Goal: Task Accomplishment & Management: Use online tool/utility

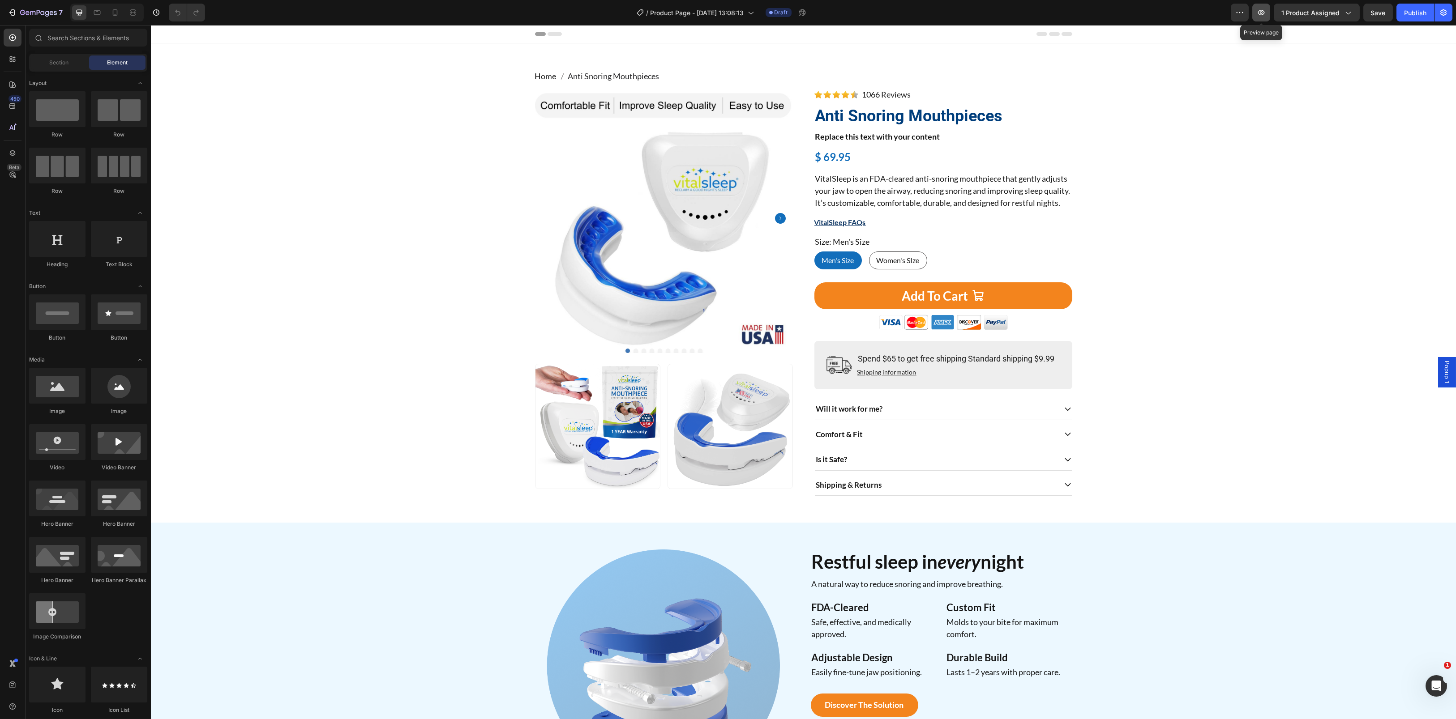
click at [1258, 10] on icon "button" at bounding box center [1261, 12] width 9 height 9
click at [601, 230] on img at bounding box center [664, 219] width 258 height 258
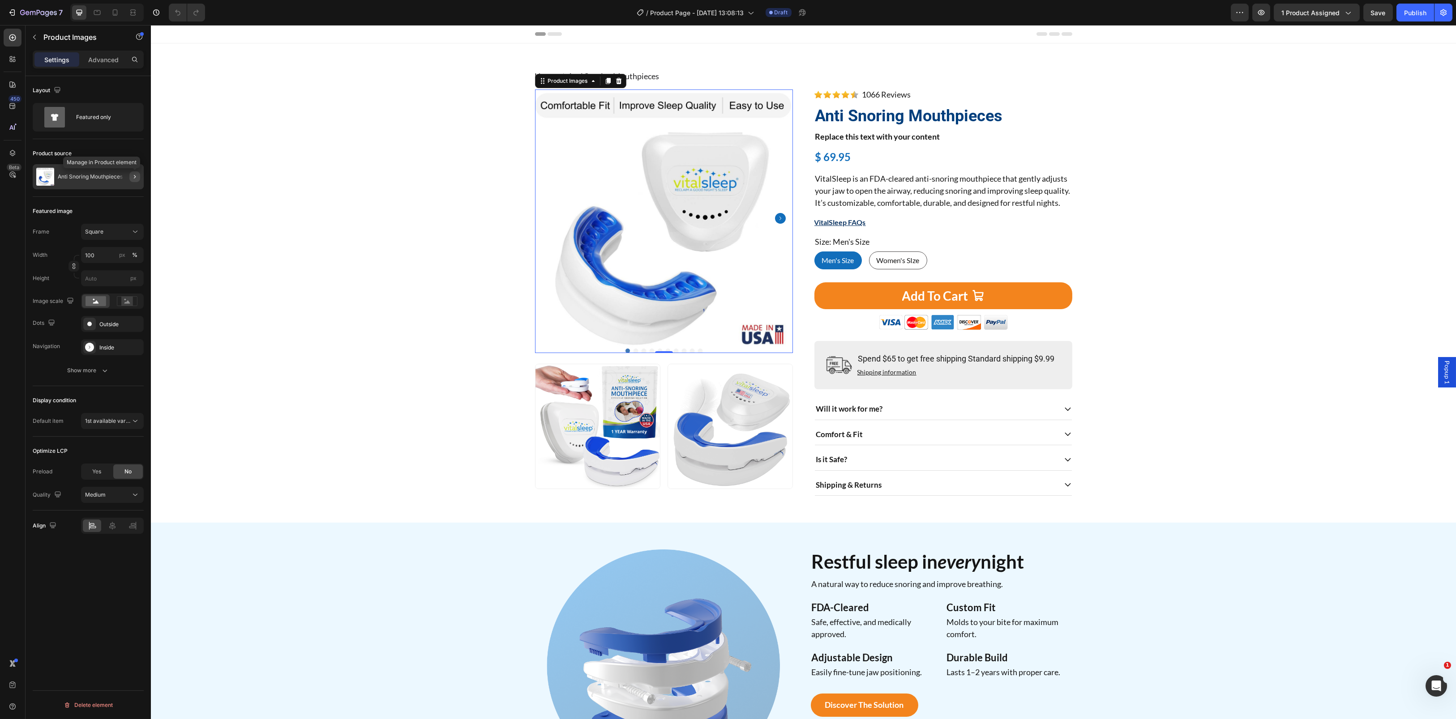
click at [132, 181] on button "button" at bounding box center [134, 176] width 11 height 11
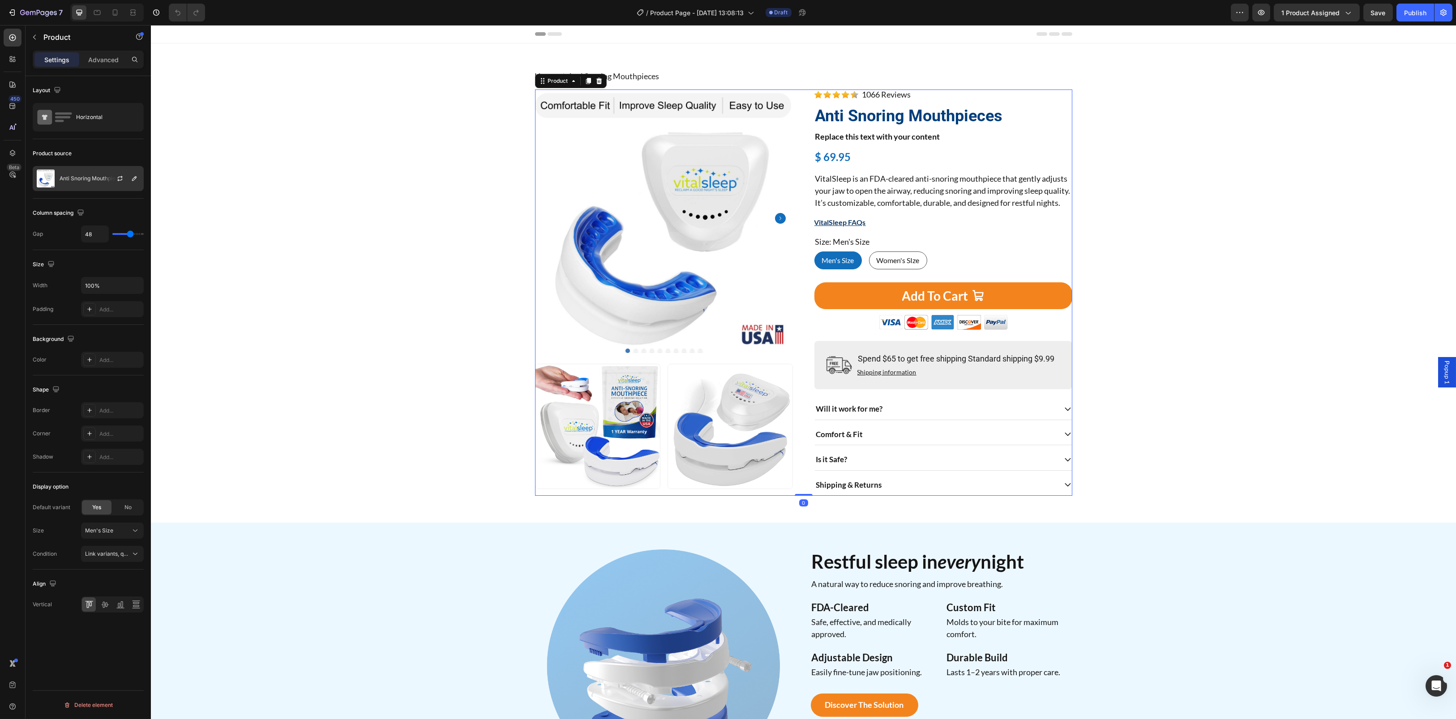
click at [106, 181] on div at bounding box center [123, 179] width 39 height 24
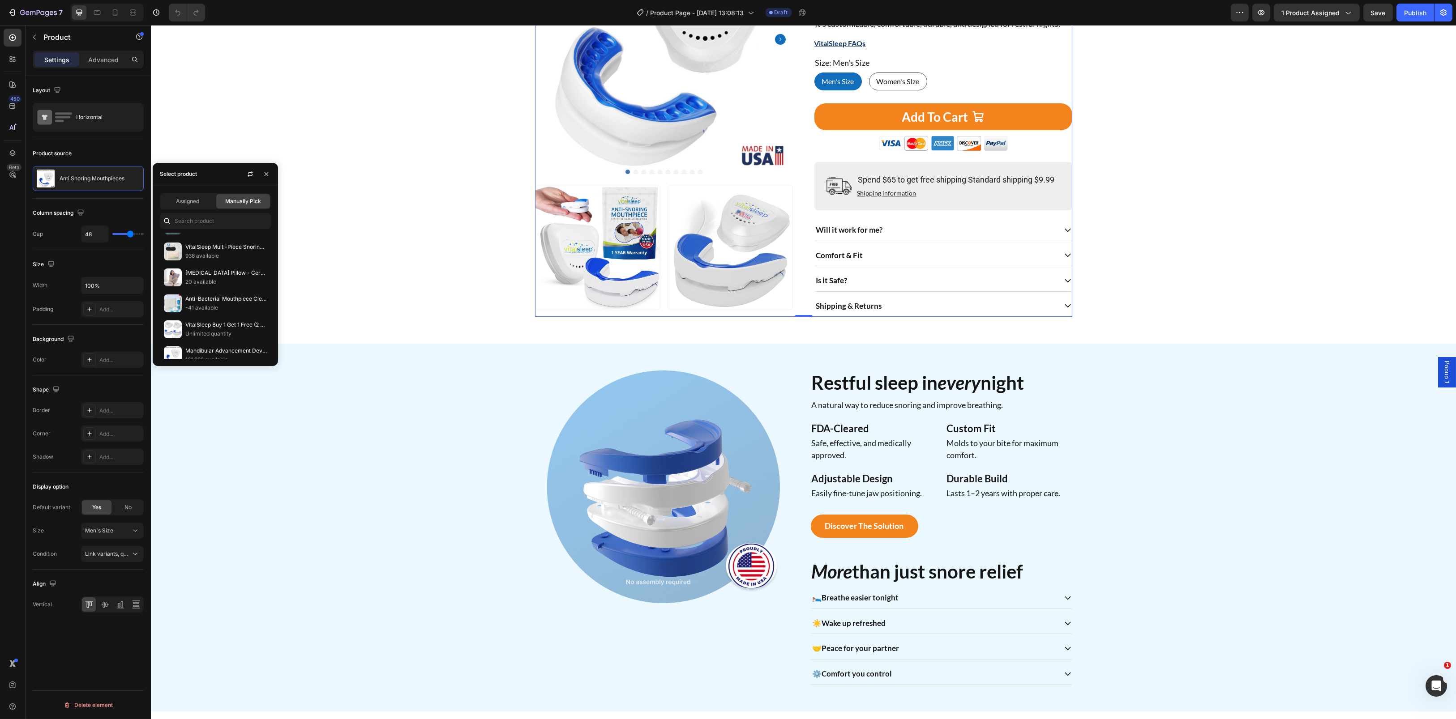
scroll to position [1787, 0]
click at [209, 303] on p "VitalSleep Anti-Snoring Mouthpiece" at bounding box center [225, 298] width 81 height 9
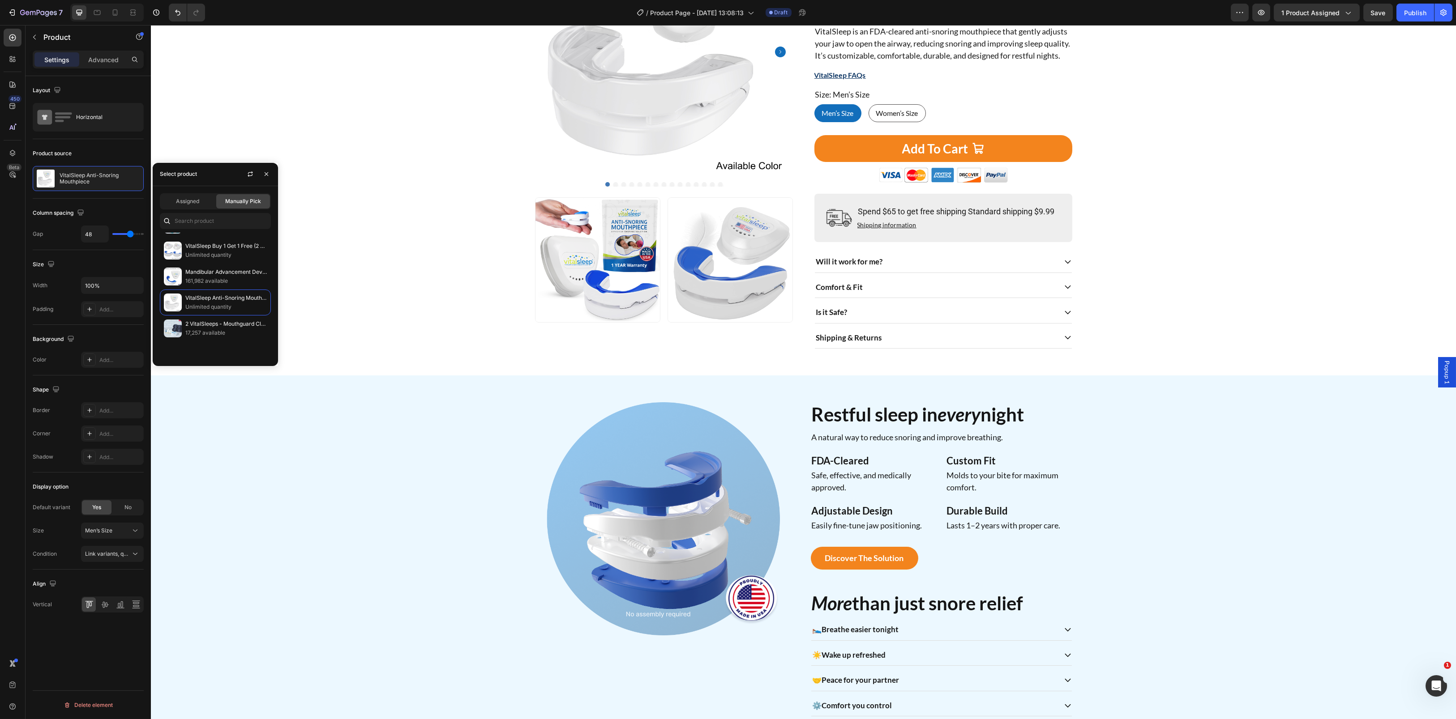
scroll to position [179, 0]
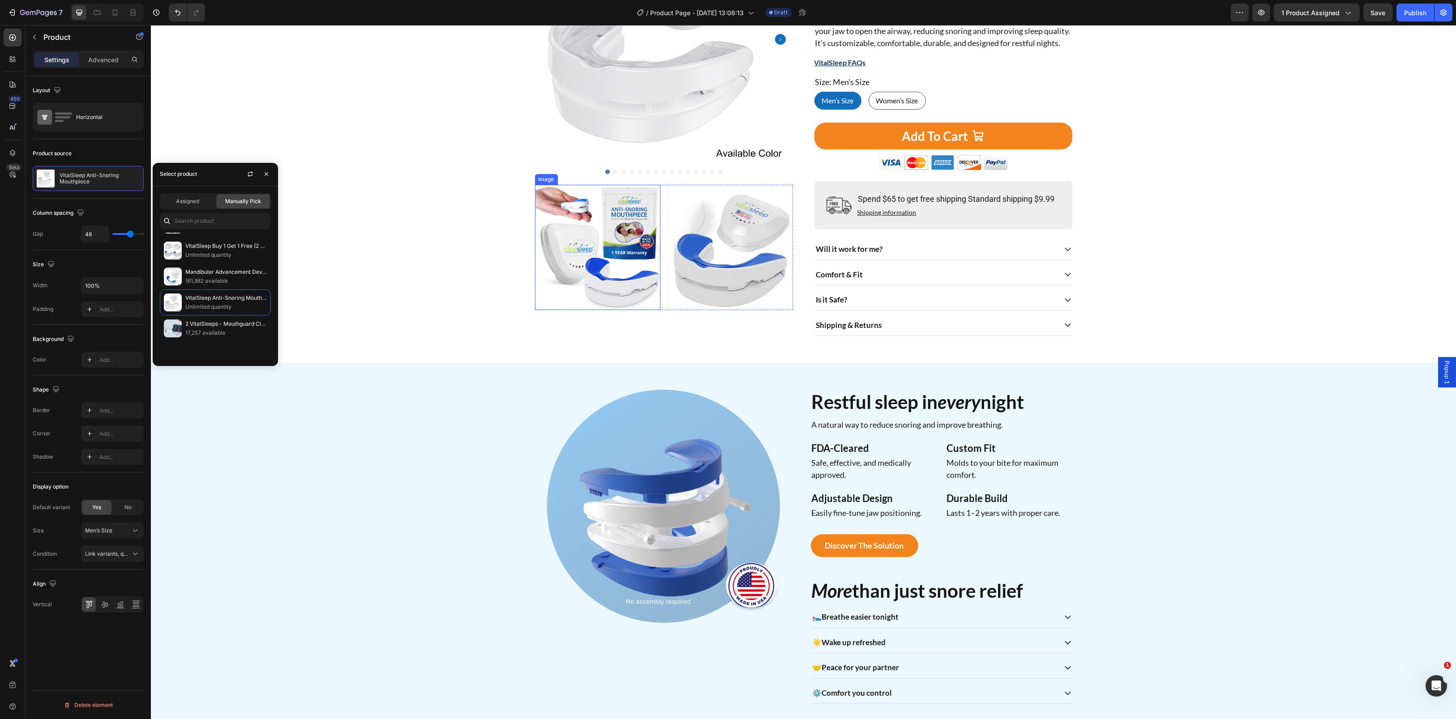
click at [607, 227] on img at bounding box center [597, 247] width 125 height 125
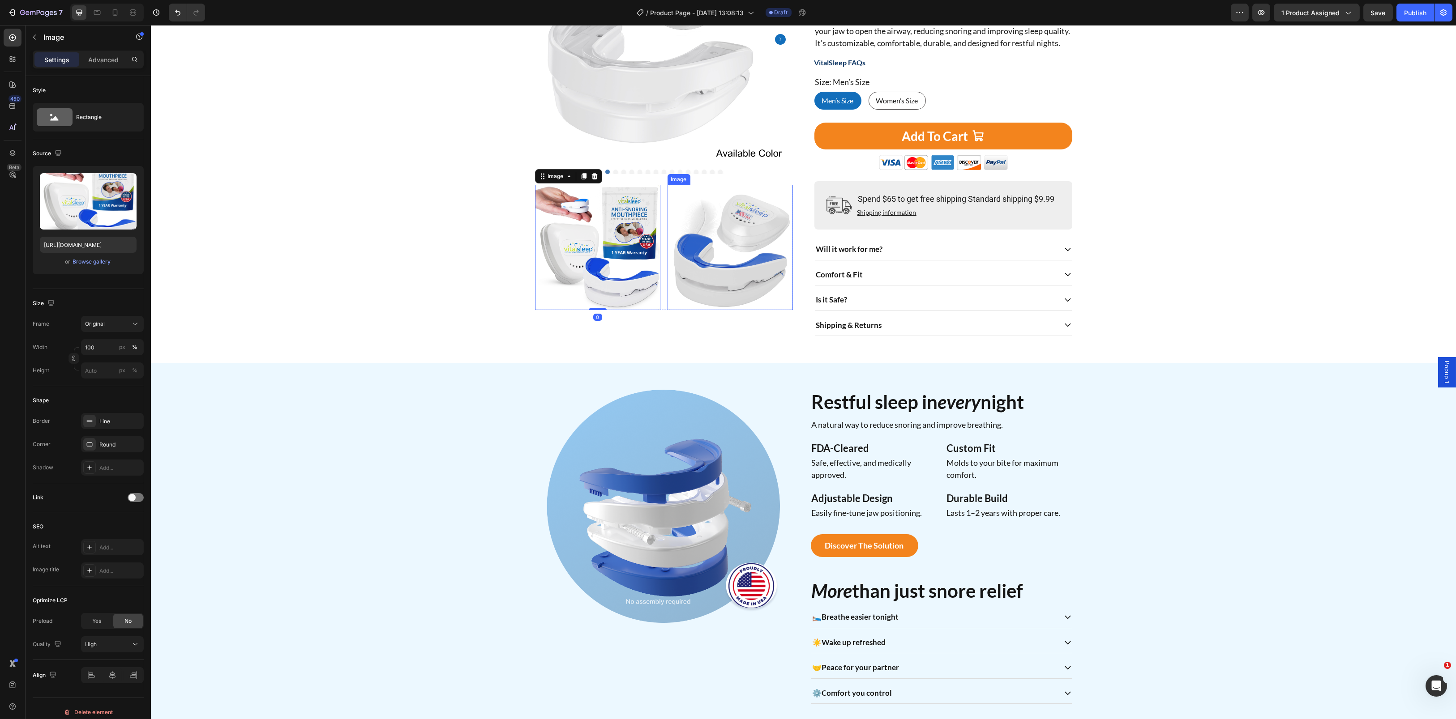
click at [721, 234] on img at bounding box center [729, 247] width 125 height 125
click at [775, 41] on icon "Carousel Next Arrow" at bounding box center [780, 39] width 11 height 11
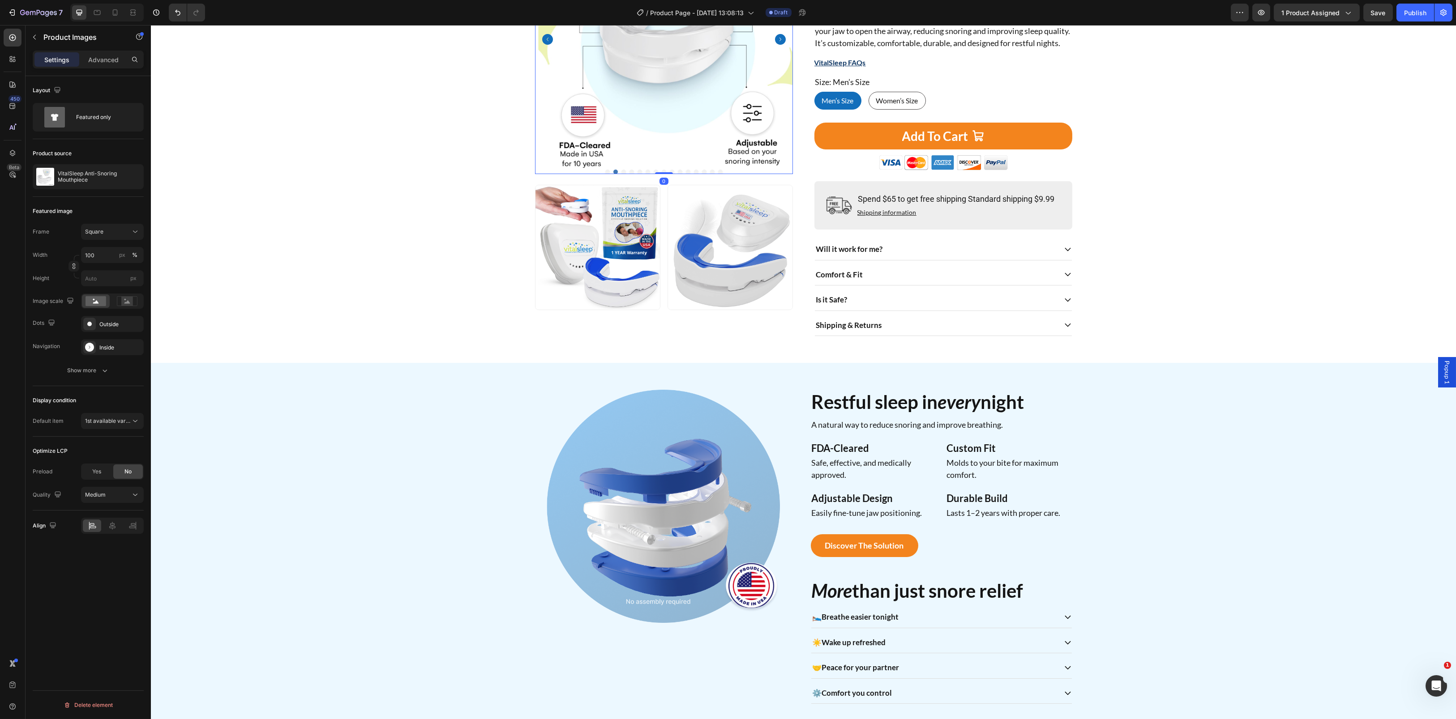
click at [775, 41] on icon "Carousel Next Arrow" at bounding box center [780, 39] width 11 height 11
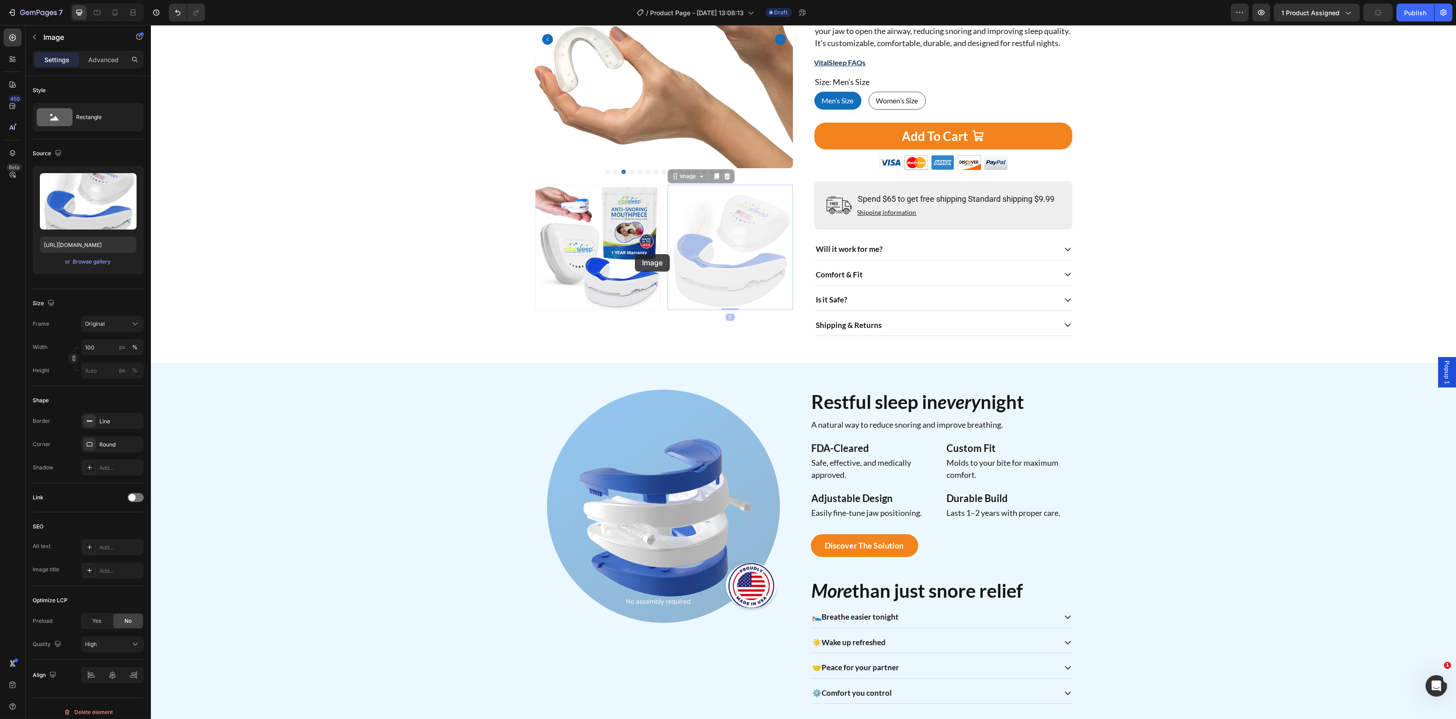
drag, startPoint x: 664, startPoint y: 257, endPoint x: 635, endPoint y: 254, distance: 29.2
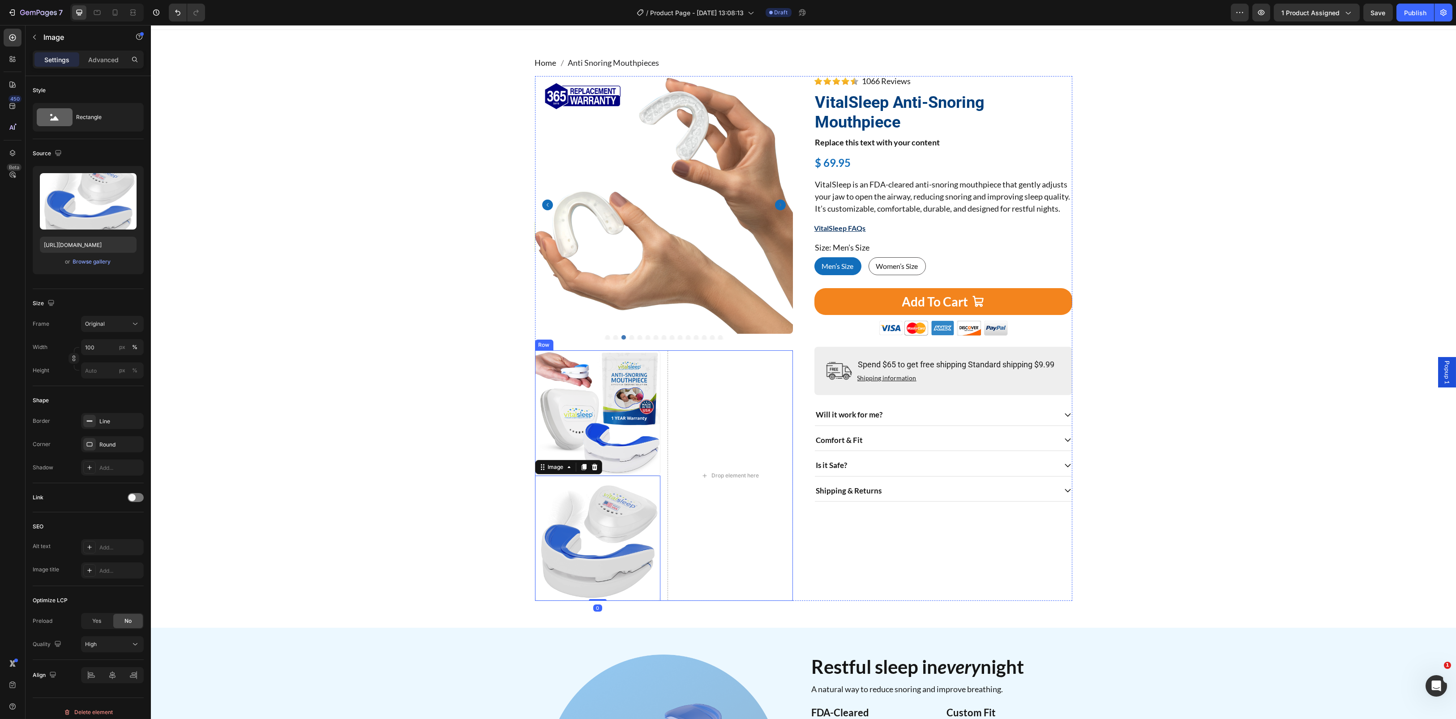
scroll to position [0, 0]
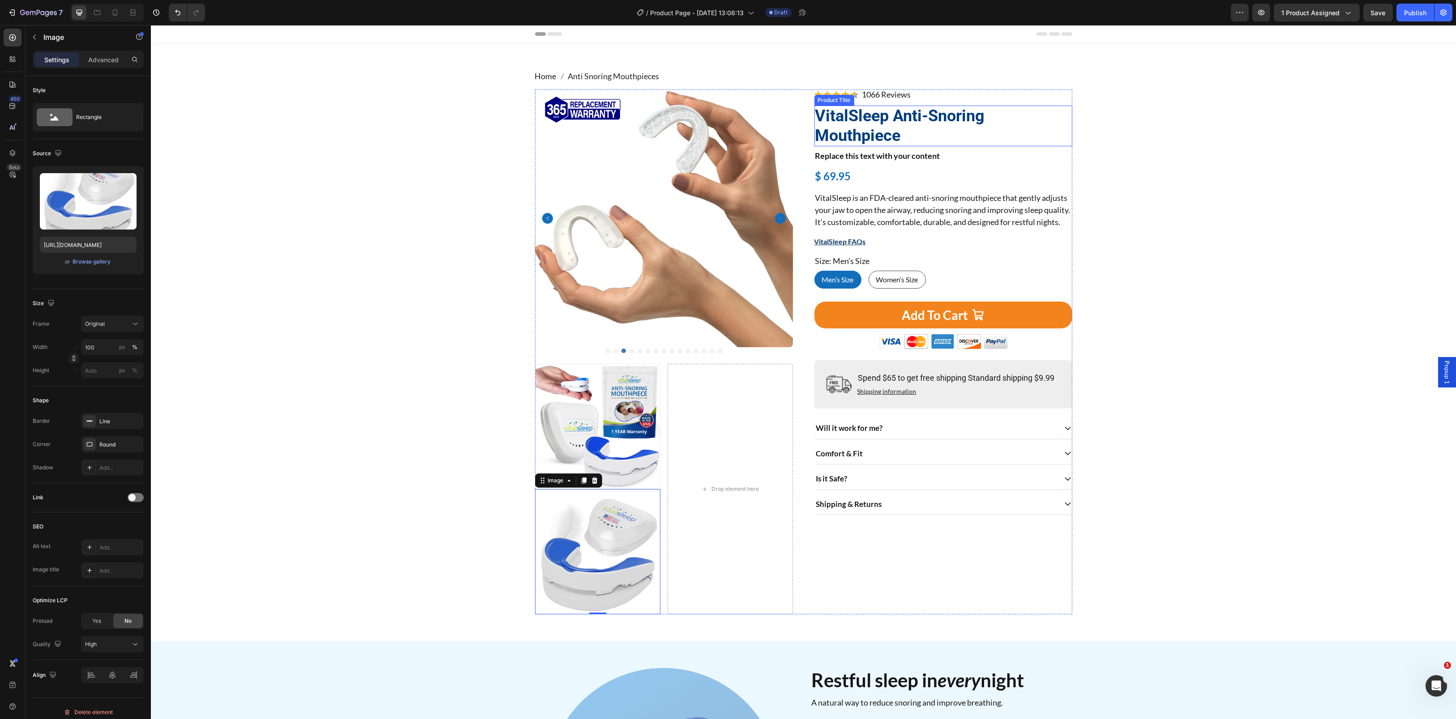
click at [842, 133] on h1 "VitalSleep Anti-Snoring Mouthpiece" at bounding box center [943, 126] width 258 height 40
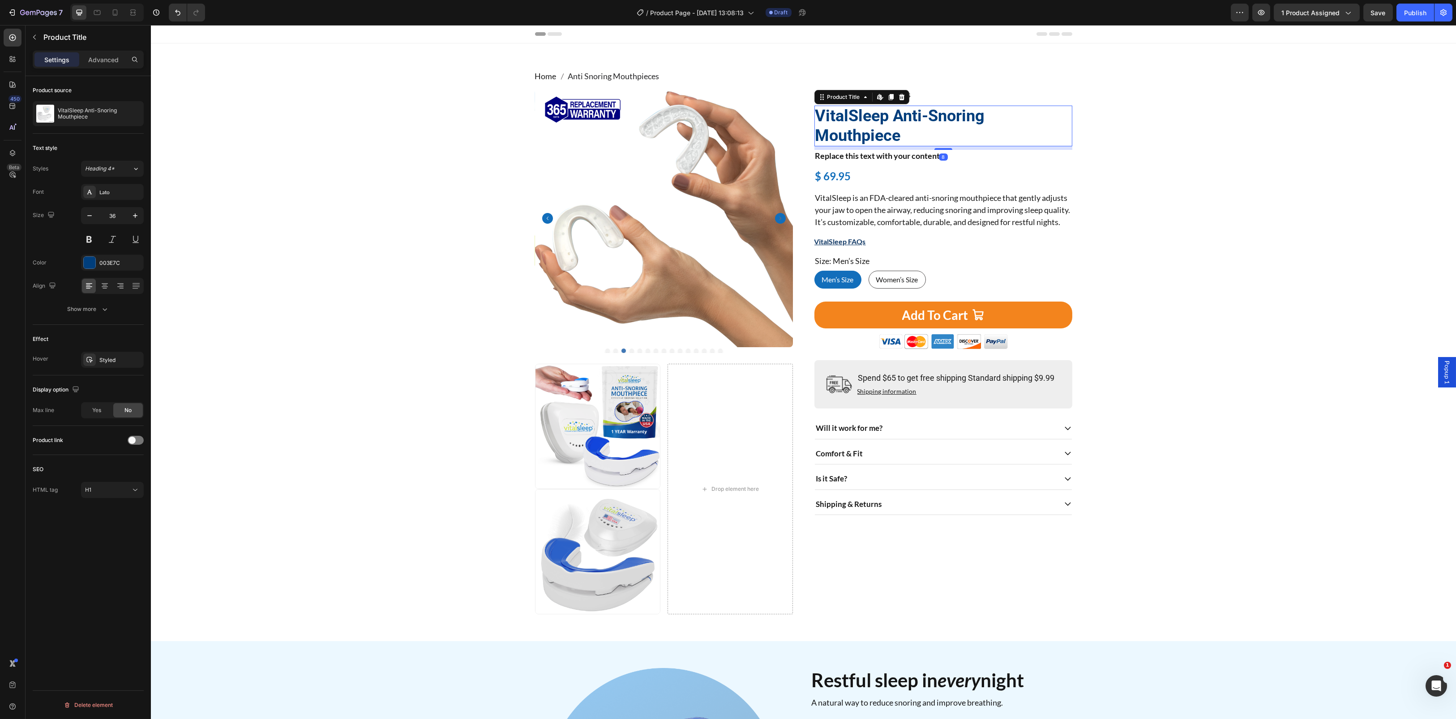
click at [842, 133] on h1 "VitalSleep Anti-Snoring Mouthpiece" at bounding box center [943, 126] width 258 height 40
click at [92, 219] on icon "button" at bounding box center [89, 215] width 9 height 9
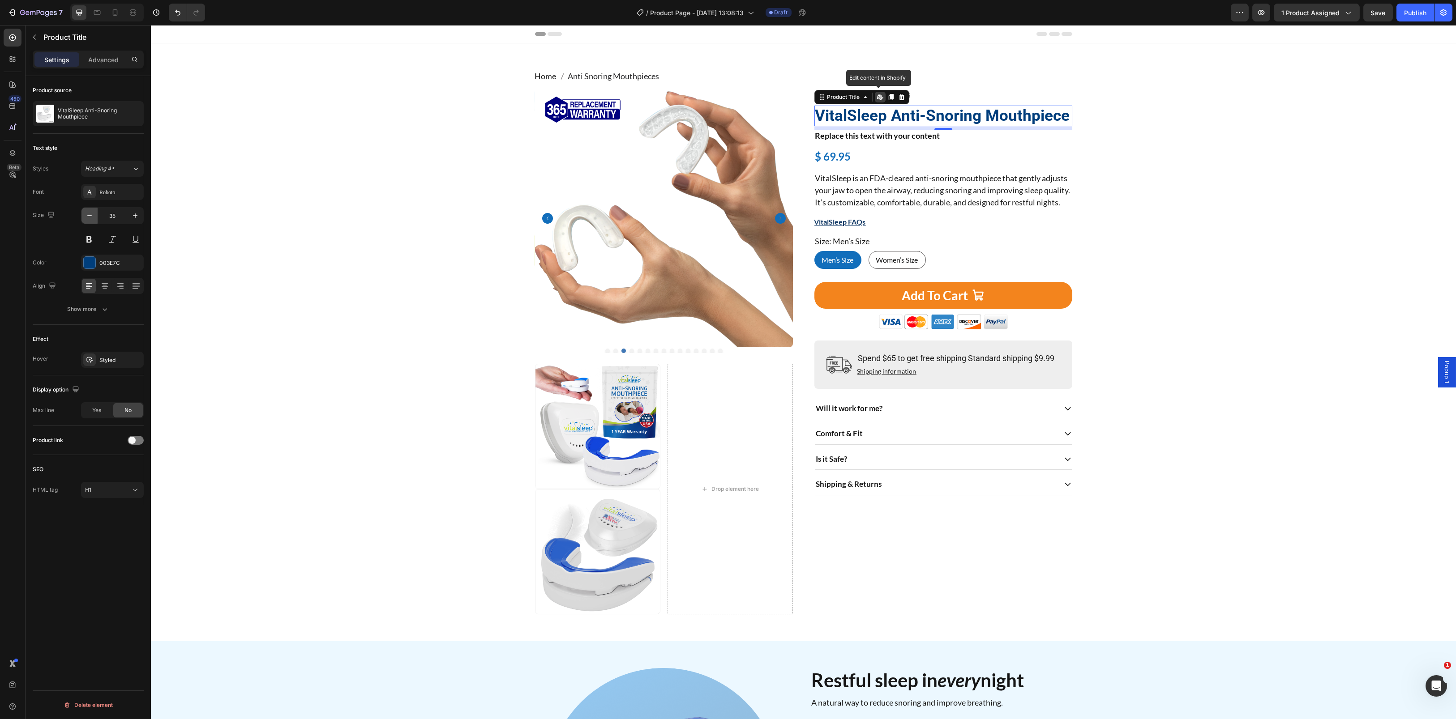
click at [92, 219] on icon "button" at bounding box center [89, 215] width 9 height 9
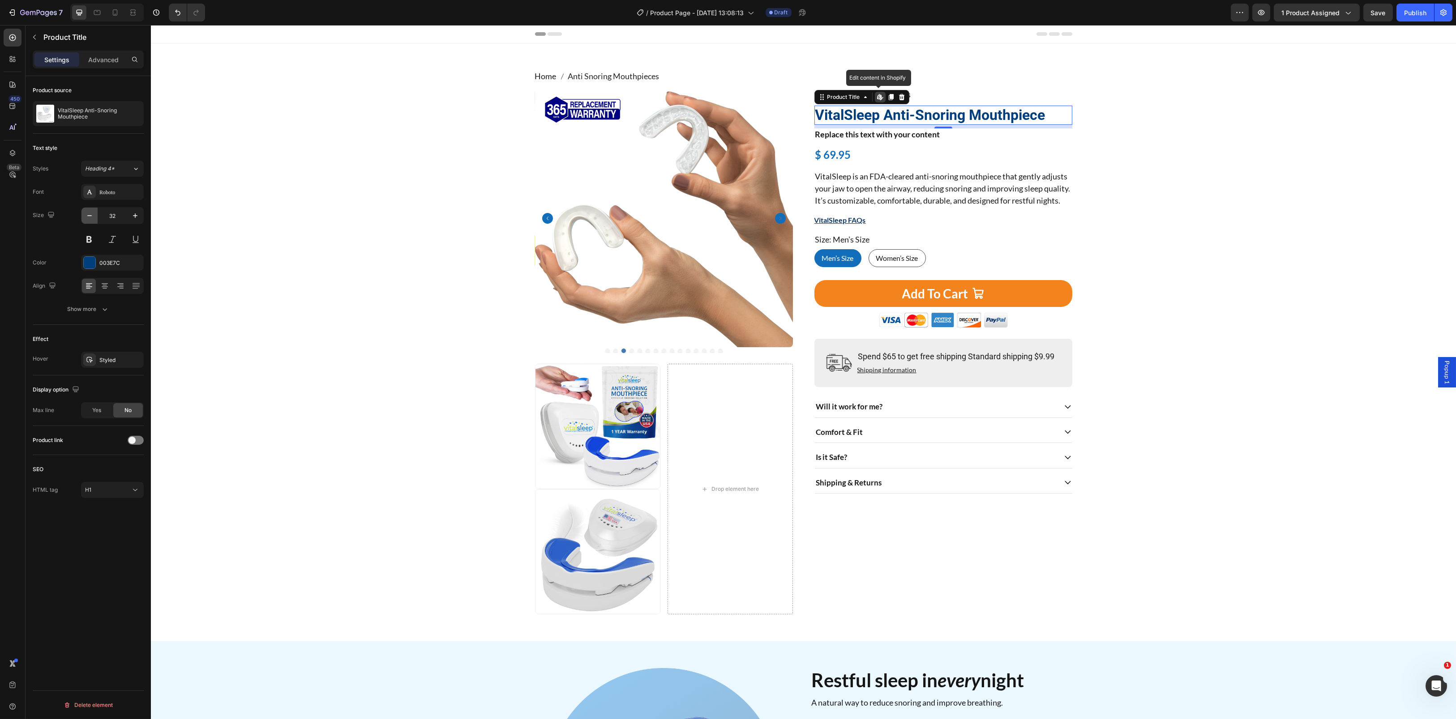
click at [92, 219] on icon "button" at bounding box center [89, 215] width 9 height 9
type input "30"
click at [876, 136] on div "Replace this text with your content" at bounding box center [943, 133] width 258 height 12
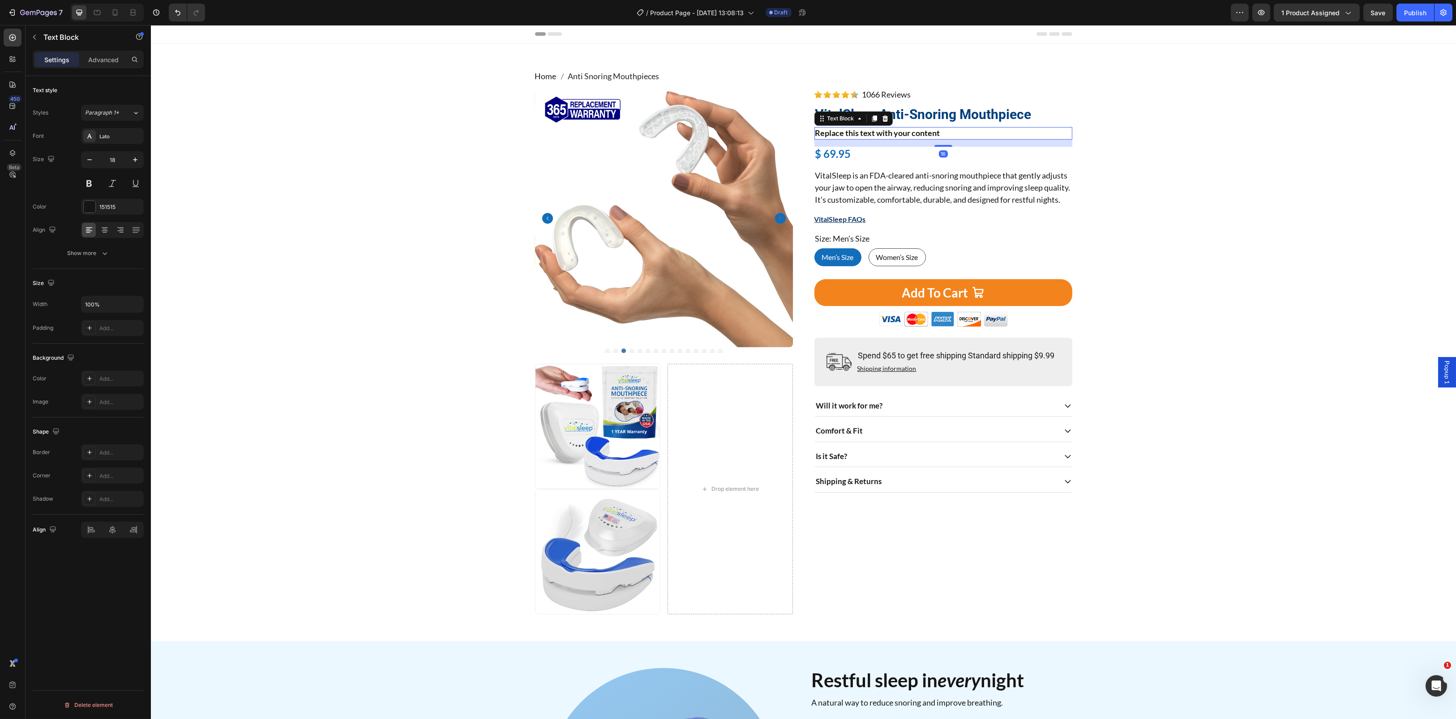
click at [876, 136] on div "Replace this text with your content" at bounding box center [943, 133] width 258 height 12
click at [876, 136] on p "Replace this text with your content" at bounding box center [943, 133] width 256 height 10
click at [838, 150] on div "$ 69.95" at bounding box center [943, 154] width 258 height 15
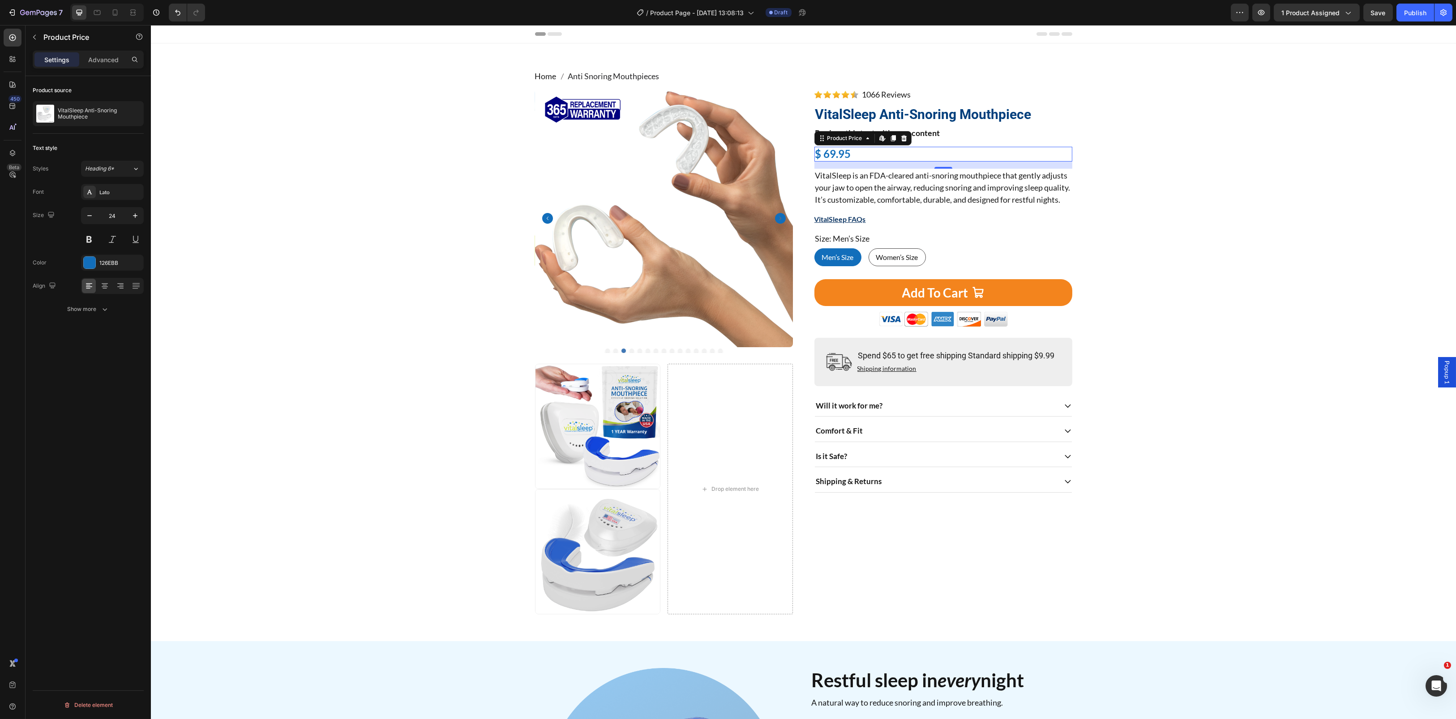
click at [838, 150] on div "$ 69.95" at bounding box center [943, 154] width 258 height 15
click at [92, 262] on div at bounding box center [90, 263] width 12 height 12
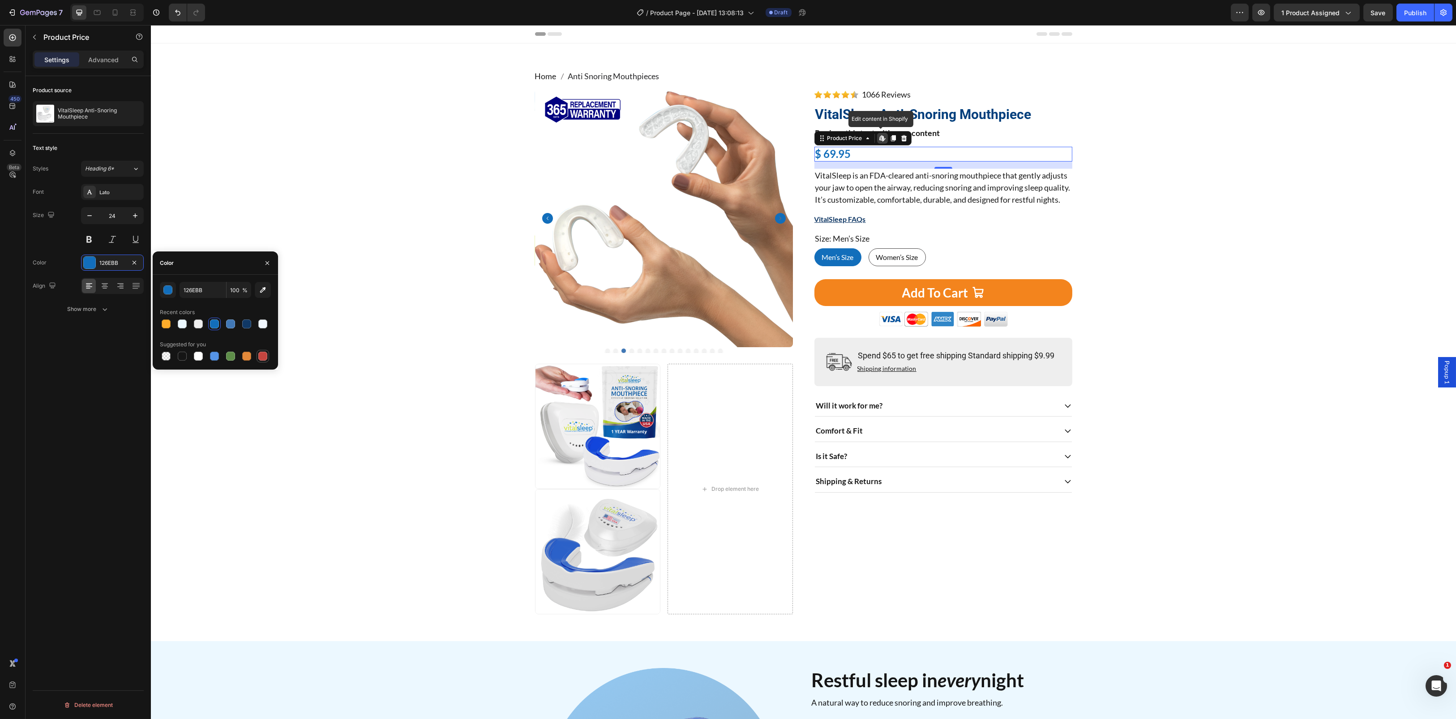
click at [262, 358] on div at bounding box center [262, 356] width 9 height 9
type input "C5453F"
click at [318, 339] on div "Home Anti Snoring Mouthpieces Breadcrumb Product Images Image Image Drop elemen…" at bounding box center [803, 342] width 1291 height 544
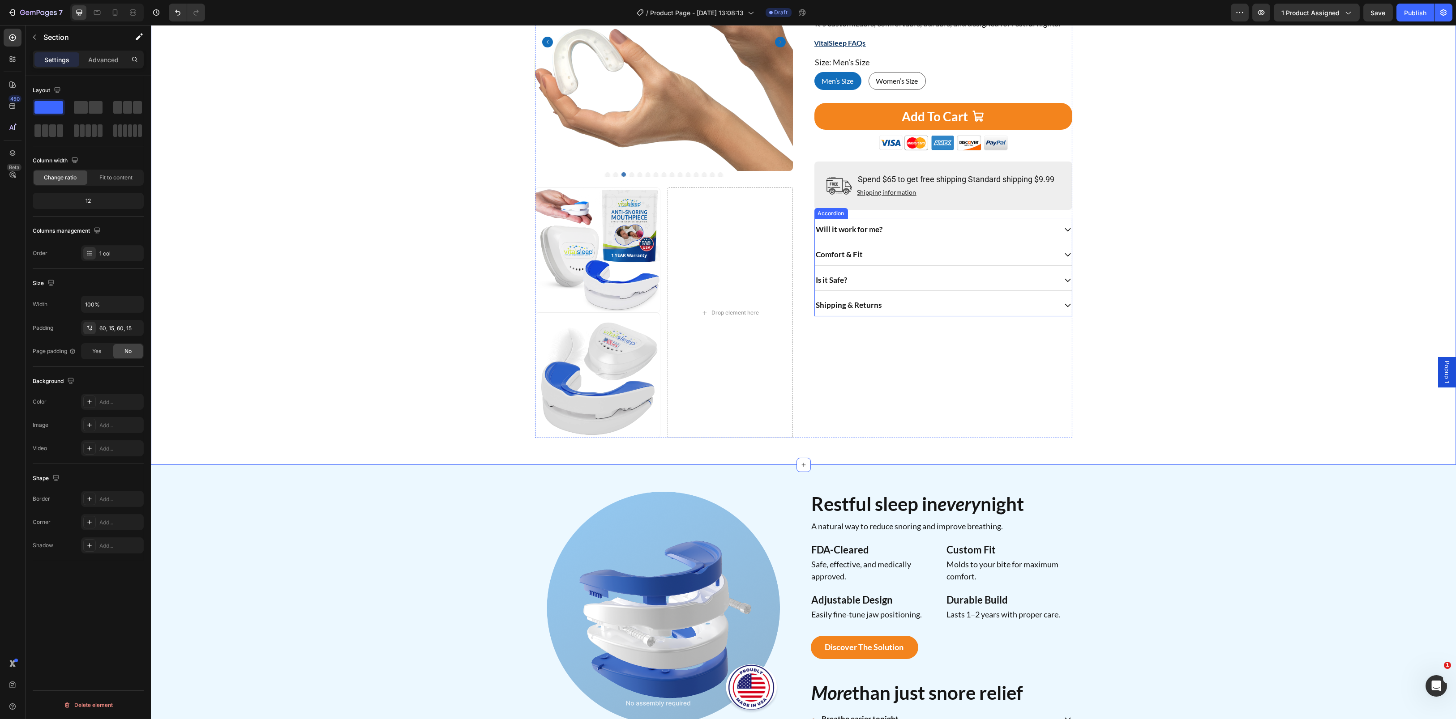
scroll to position [179, 0]
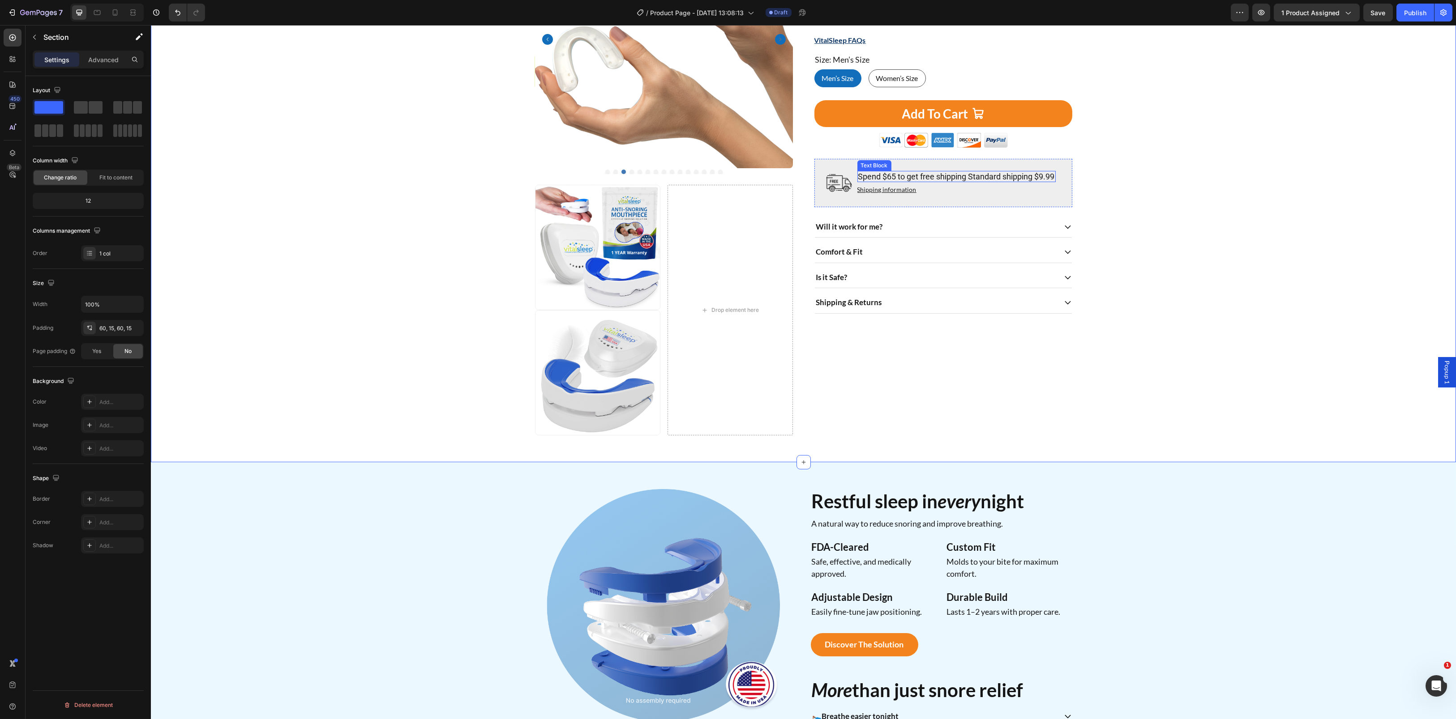
click at [897, 182] on p "Spend $65 to get free shipping Standard shipping $9.99" at bounding box center [956, 177] width 197 height 10
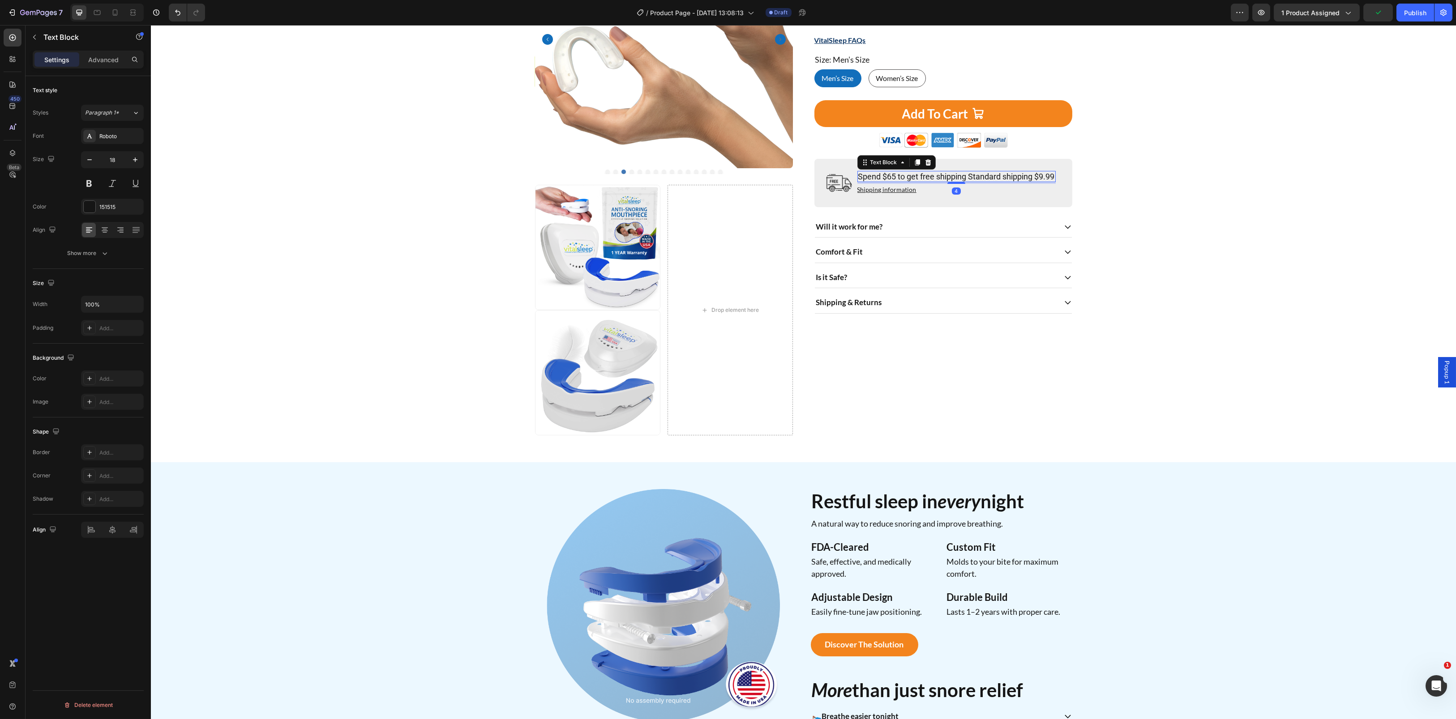
click at [916, 182] on p "Spend $65 to get free shipping Standard shipping $9.99" at bounding box center [956, 177] width 197 height 10
click at [888, 194] on p "Shipping information" at bounding box center [886, 190] width 59 height 8
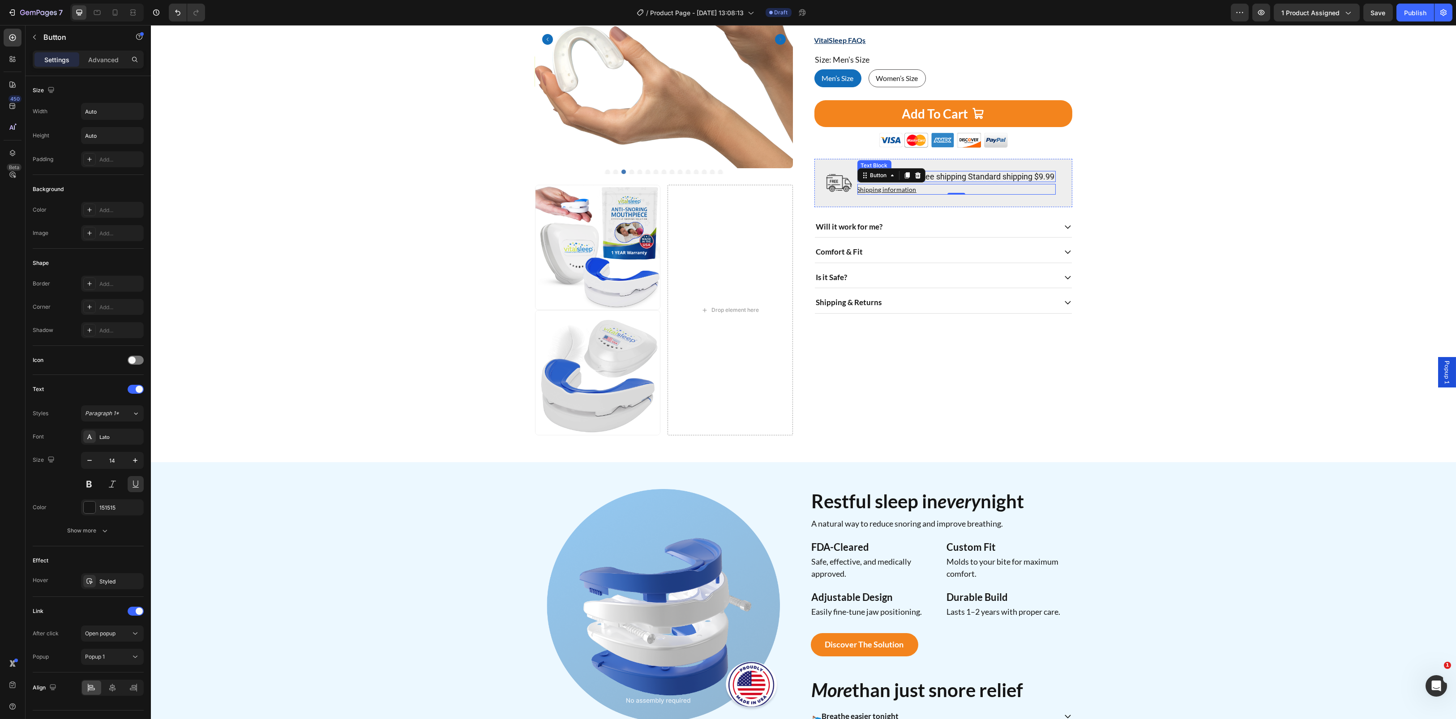
click at [952, 183] on div "Spend $65 to get free shipping Standard shipping $9.99" at bounding box center [956, 177] width 198 height 12
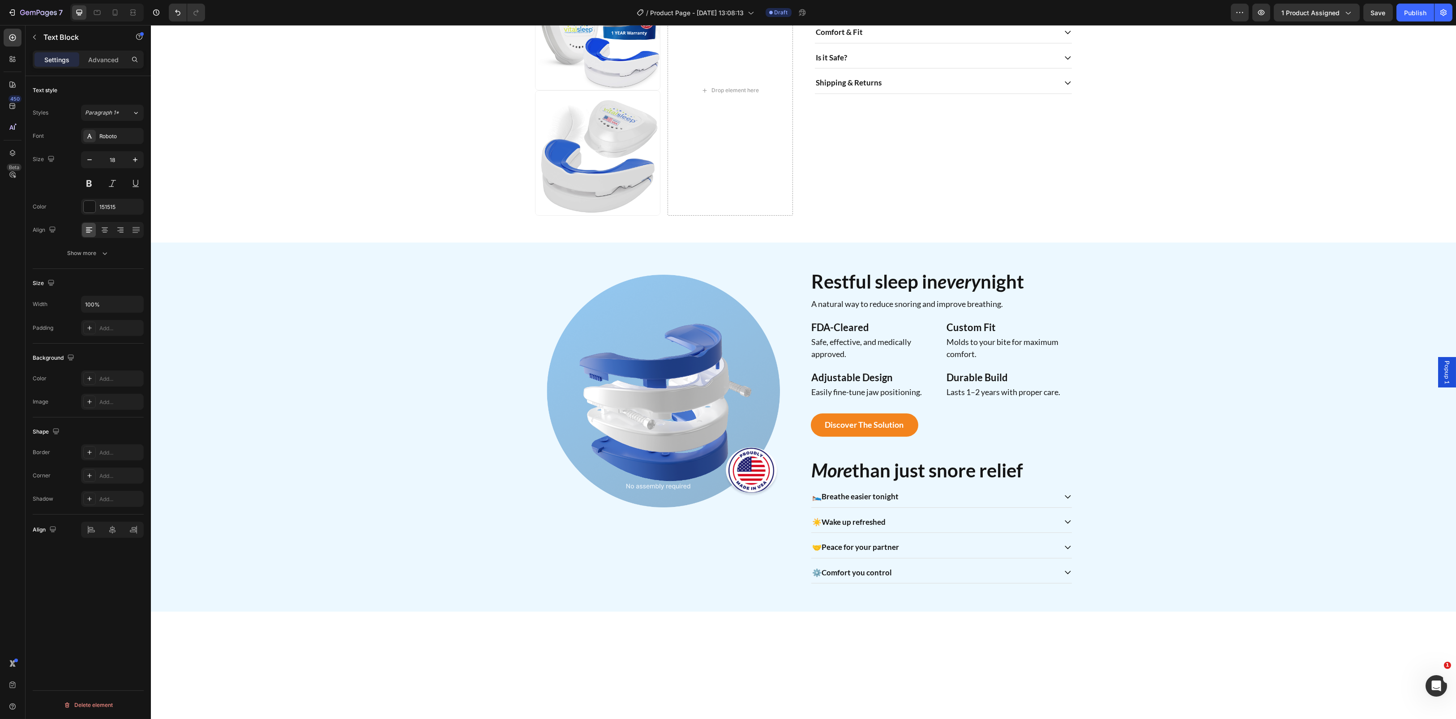
scroll to position [0, 0]
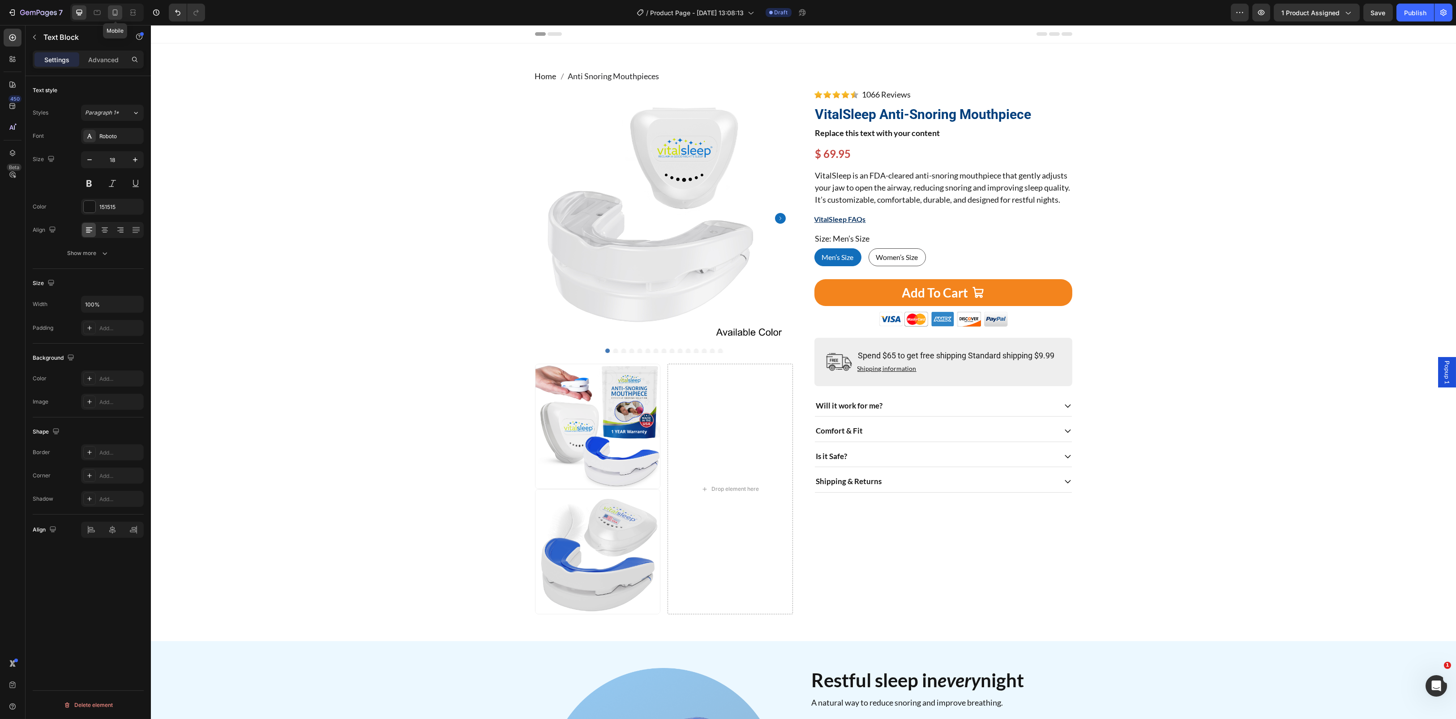
click at [117, 16] on icon at bounding box center [115, 12] width 9 height 9
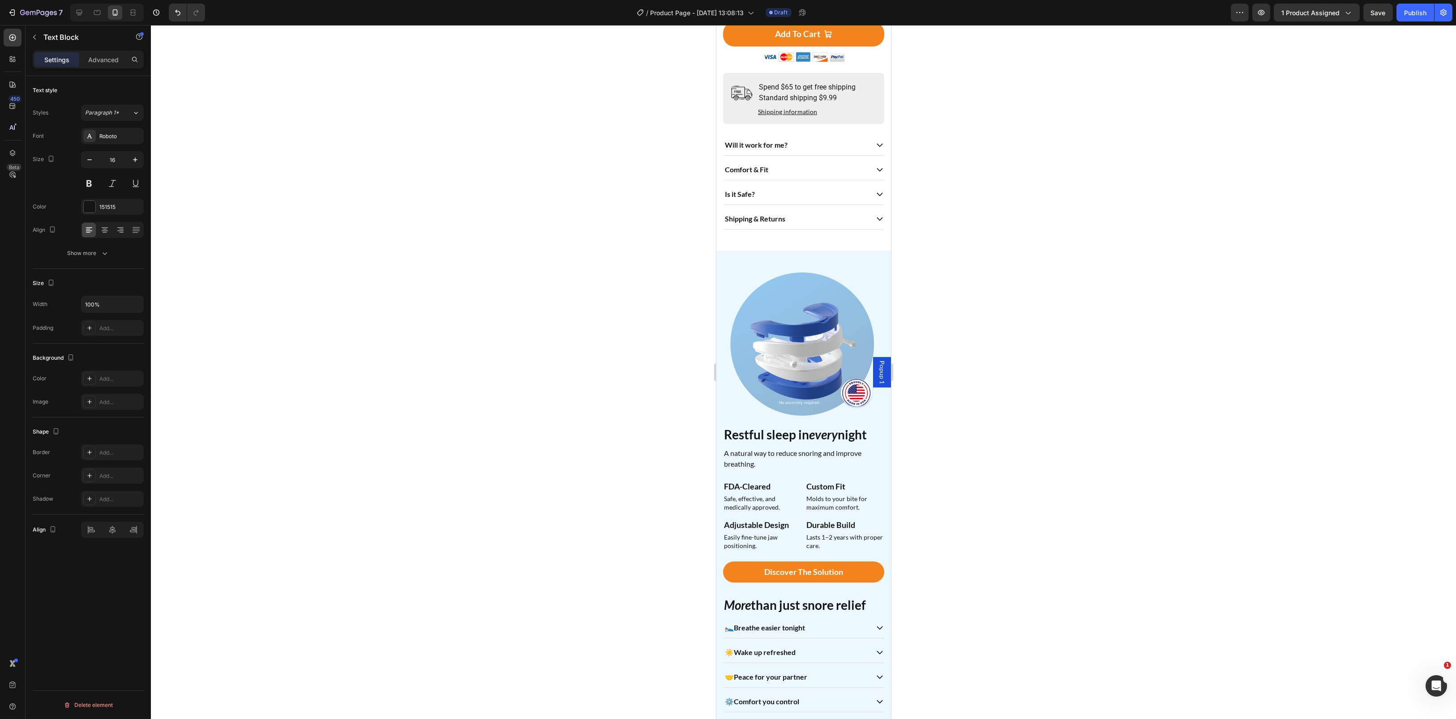
scroll to position [618, 0]
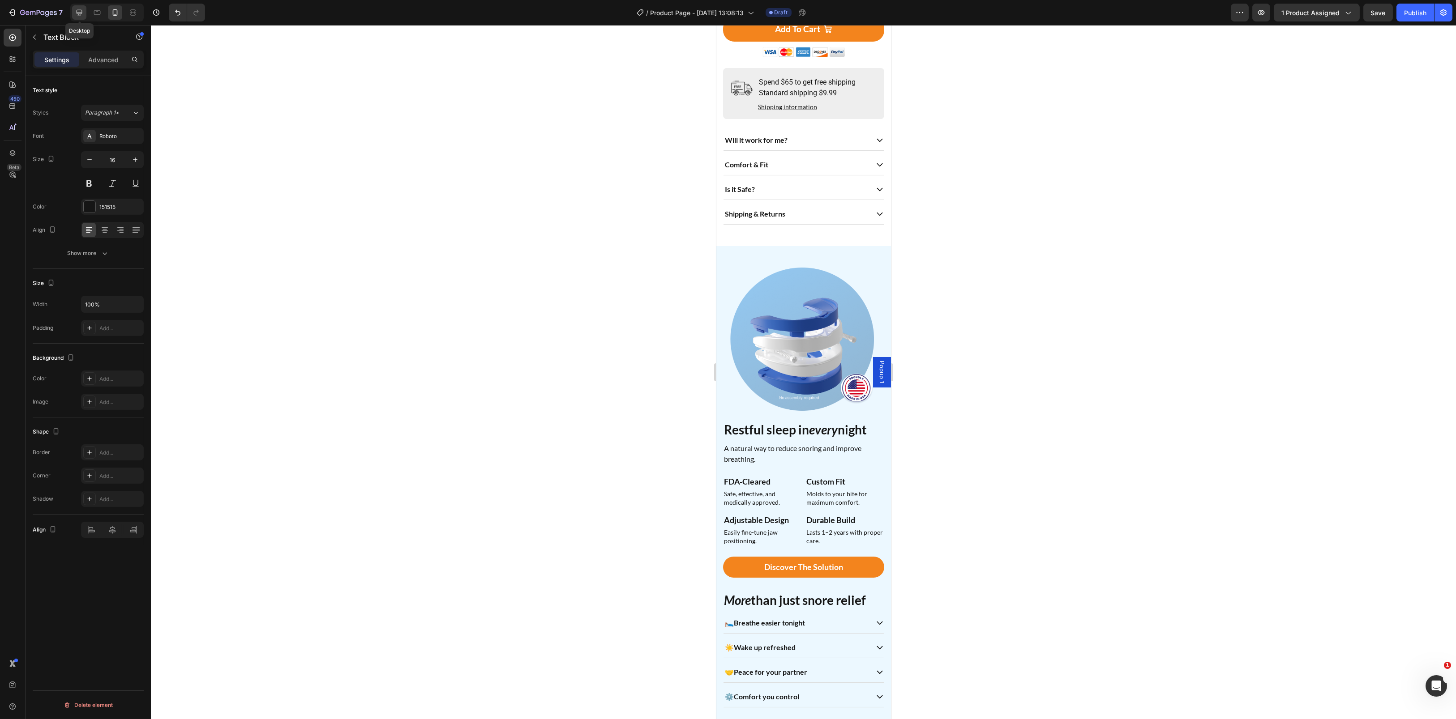
click at [78, 11] on icon at bounding box center [79, 12] width 9 height 9
type input "18"
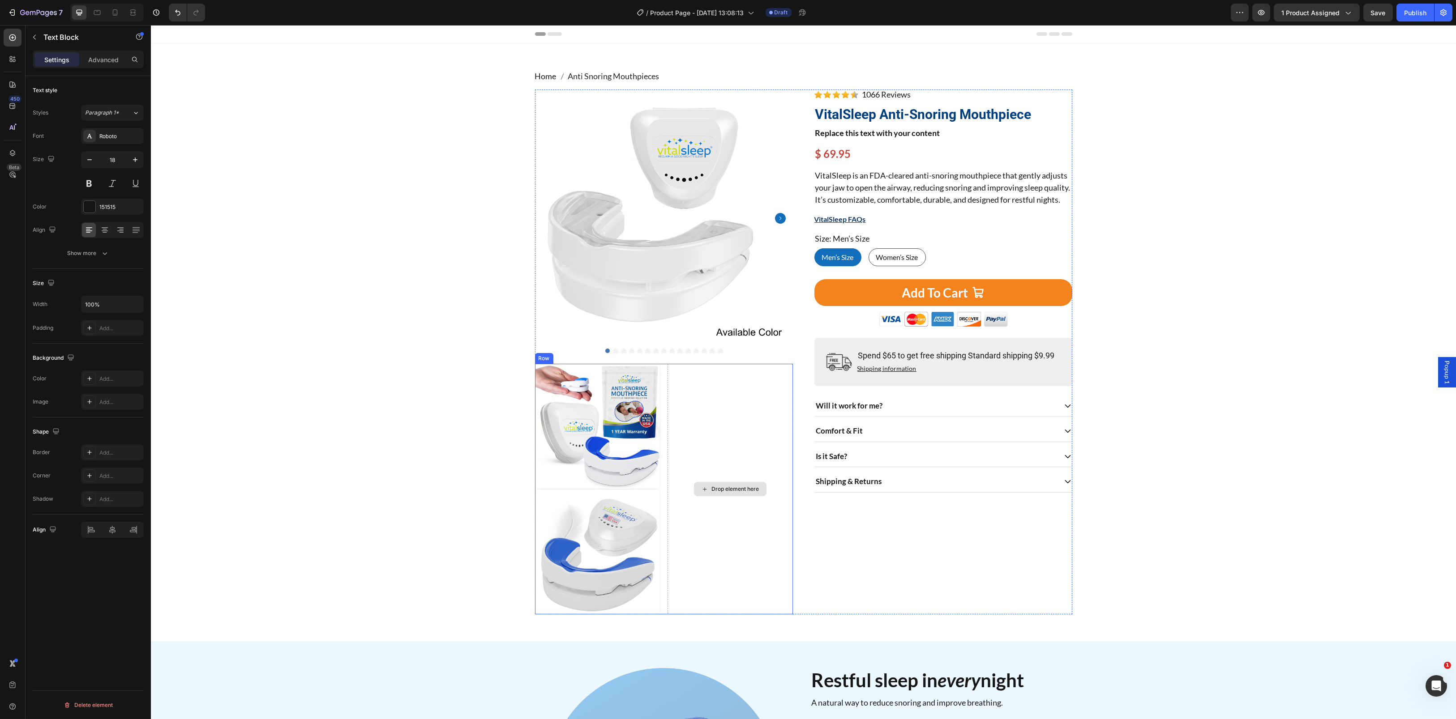
click at [717, 410] on div "Drop element here" at bounding box center [729, 489] width 125 height 251
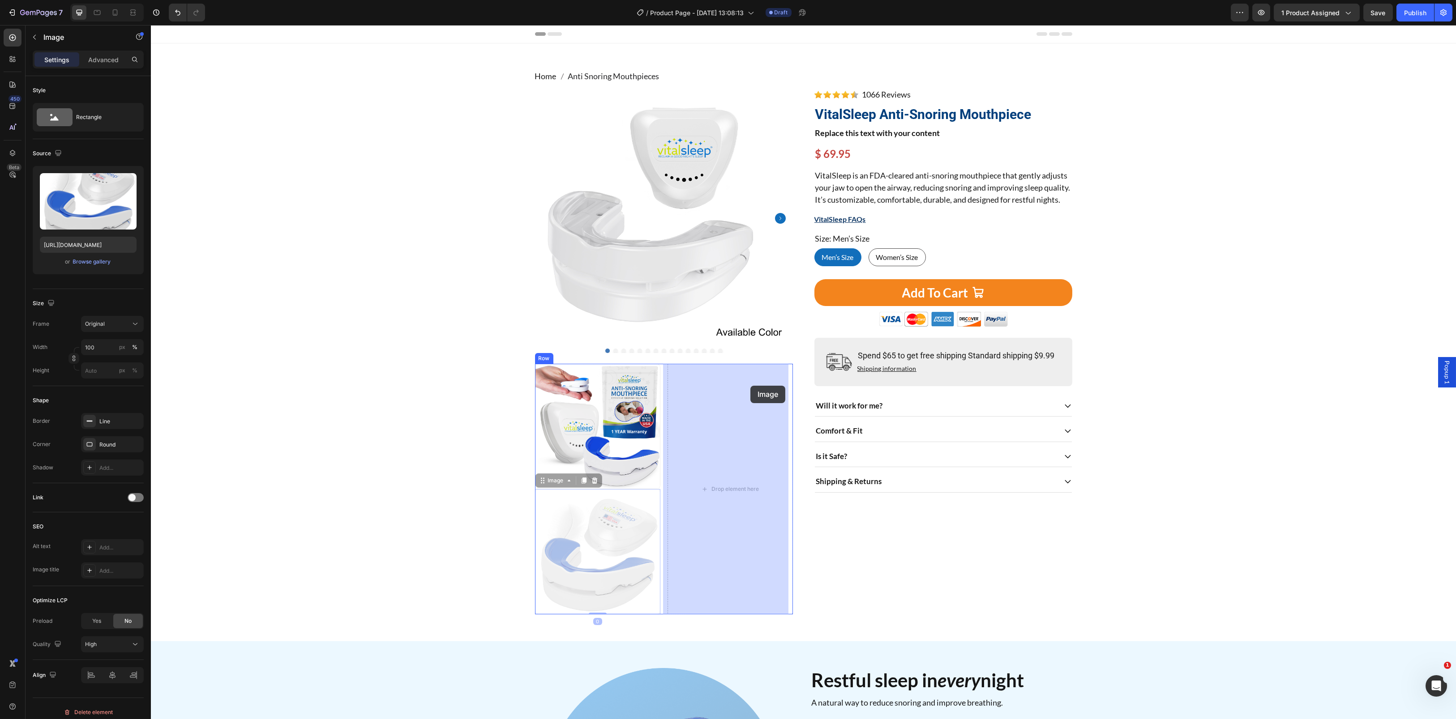
drag, startPoint x: 610, startPoint y: 527, endPoint x: 743, endPoint y: 402, distance: 182.4
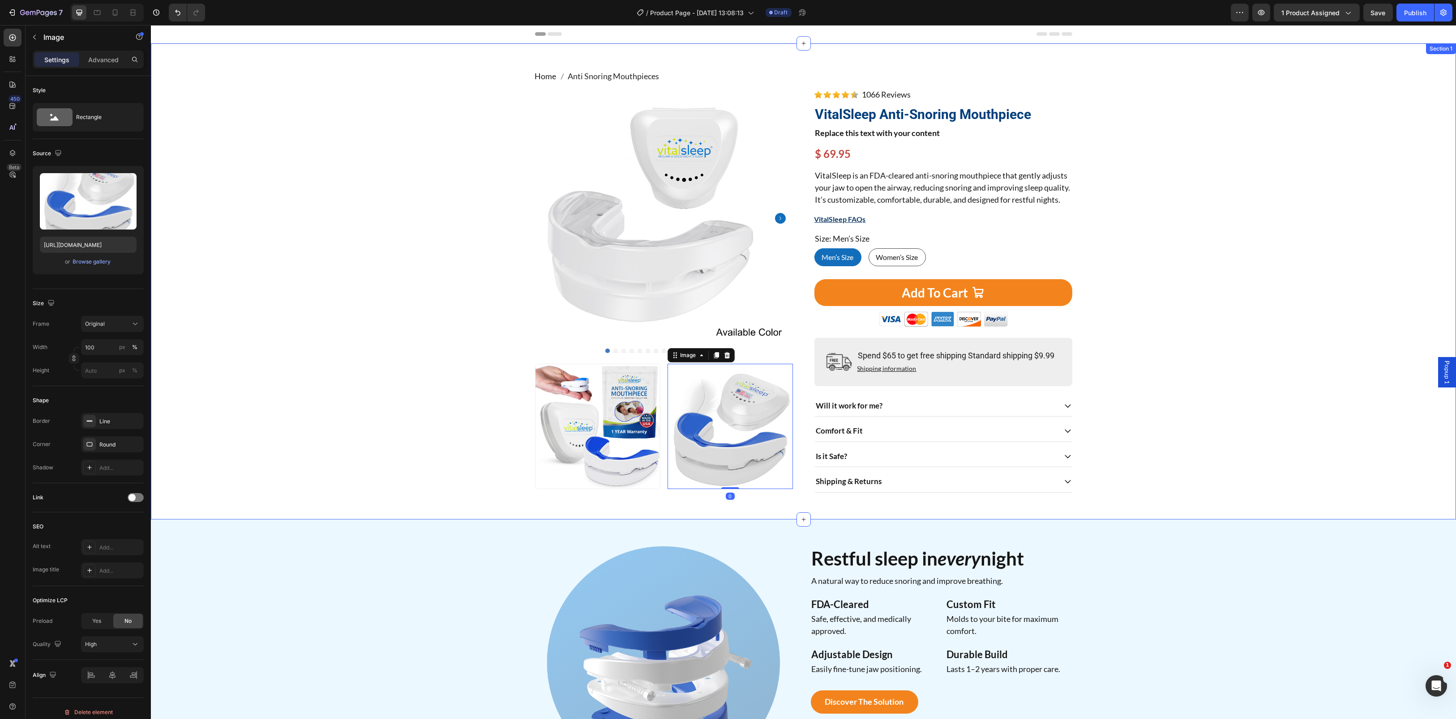
click at [439, 365] on div "Home Anti Snoring Mouthpieces Breadcrumb Product Images Image Image 0 Row Image…" at bounding box center [803, 281] width 1291 height 423
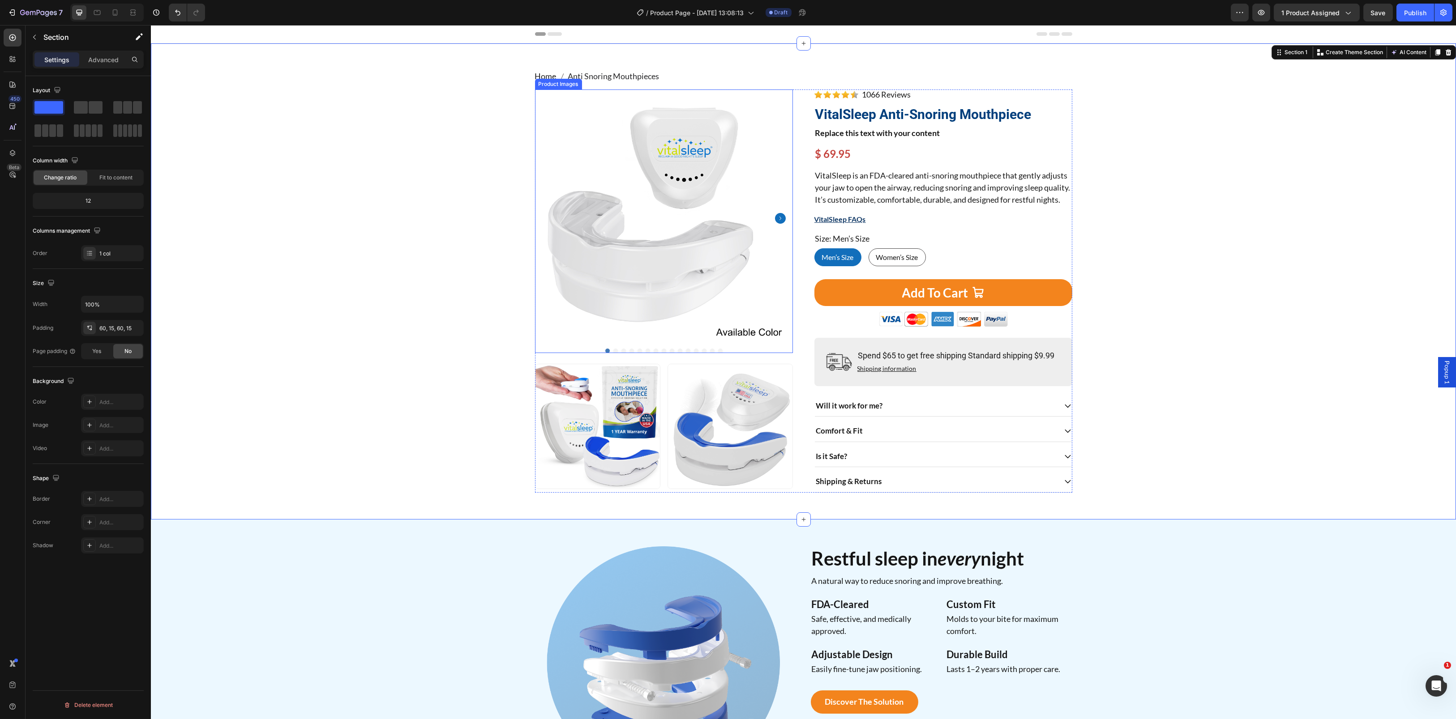
click at [458, 163] on div "Home Anti Snoring Mouthpieces Breadcrumb Product Images Image Image Row Image 1…" at bounding box center [803, 281] width 1291 height 423
click at [864, 304] on button "Add To Cart" at bounding box center [943, 292] width 258 height 27
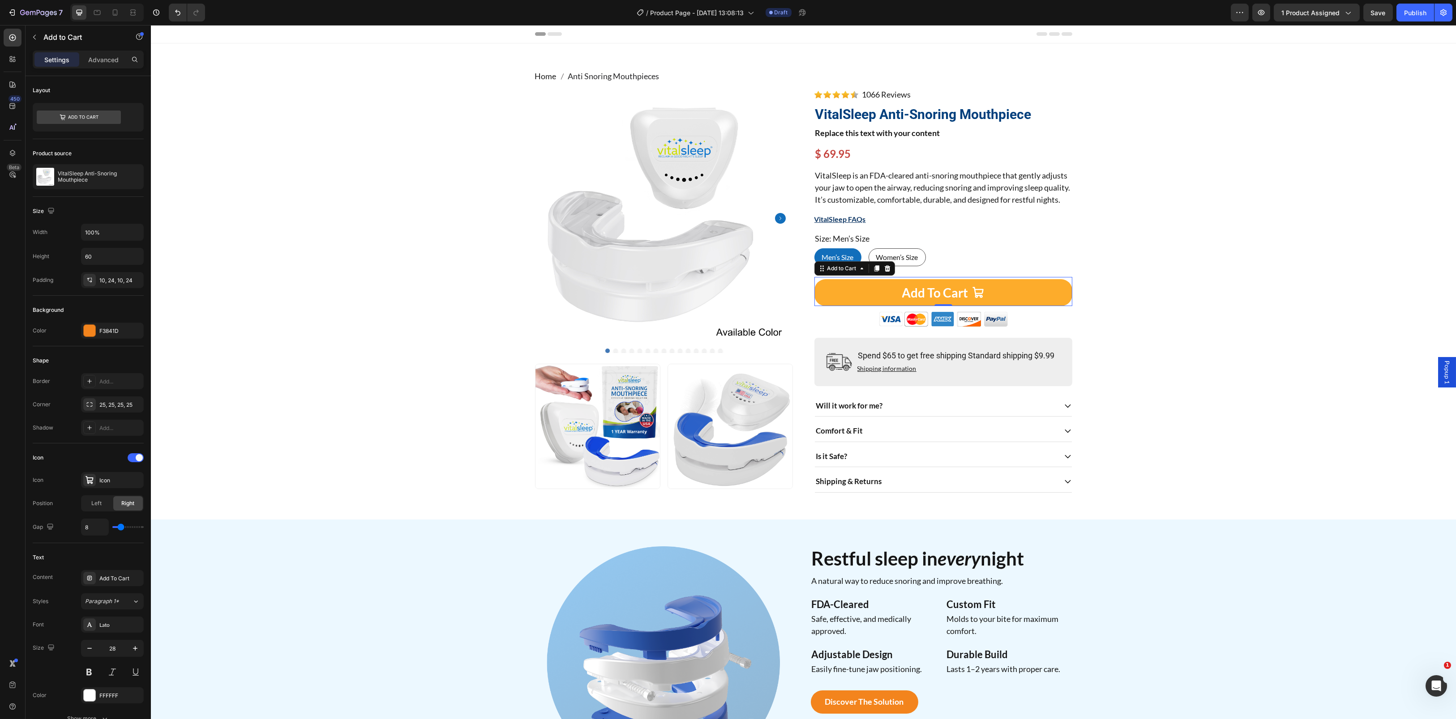
click at [825, 304] on button "Add To Cart" at bounding box center [943, 292] width 258 height 27
click at [115, 576] on div "Add To Cart" at bounding box center [120, 579] width 42 height 8
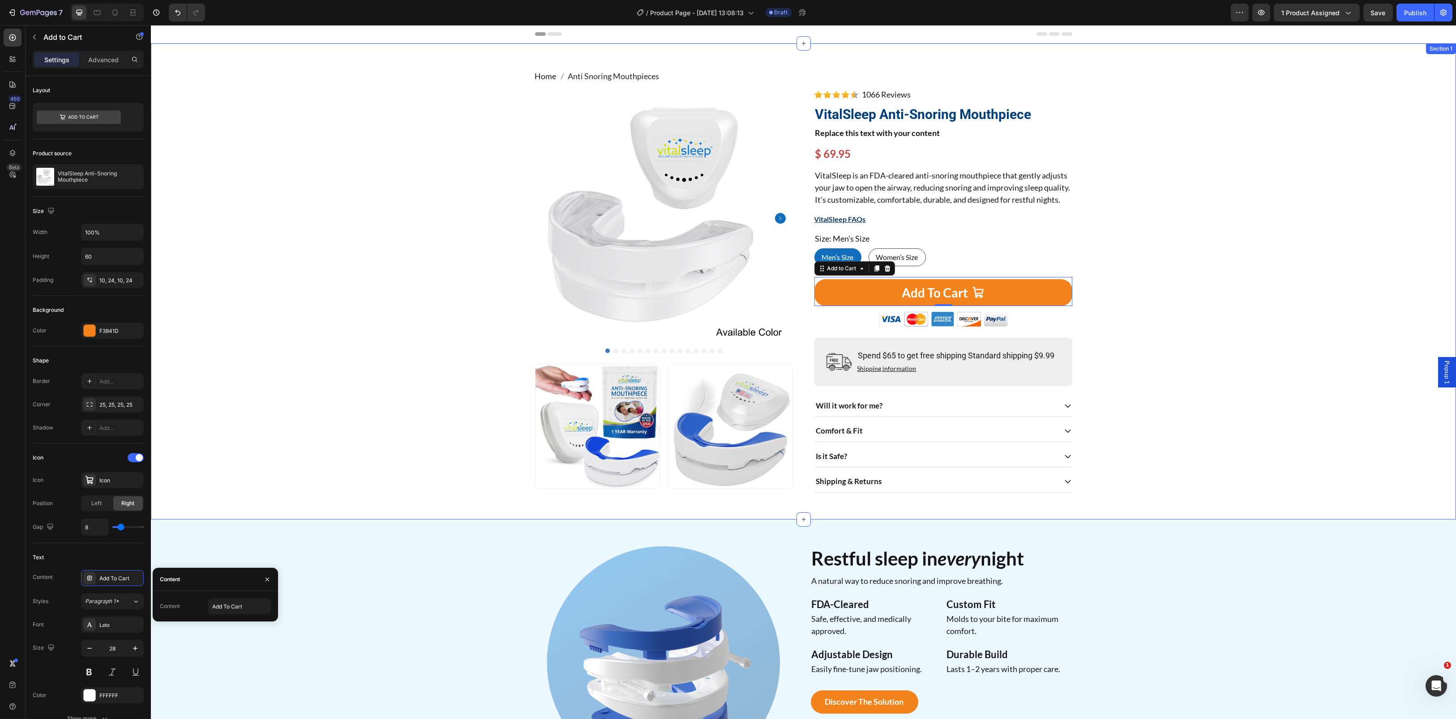
click at [267, 493] on div "Home Anti Snoring Mouthpieces Breadcrumb Product Images Image Image Row Image 1…" at bounding box center [803, 281] width 1291 height 423
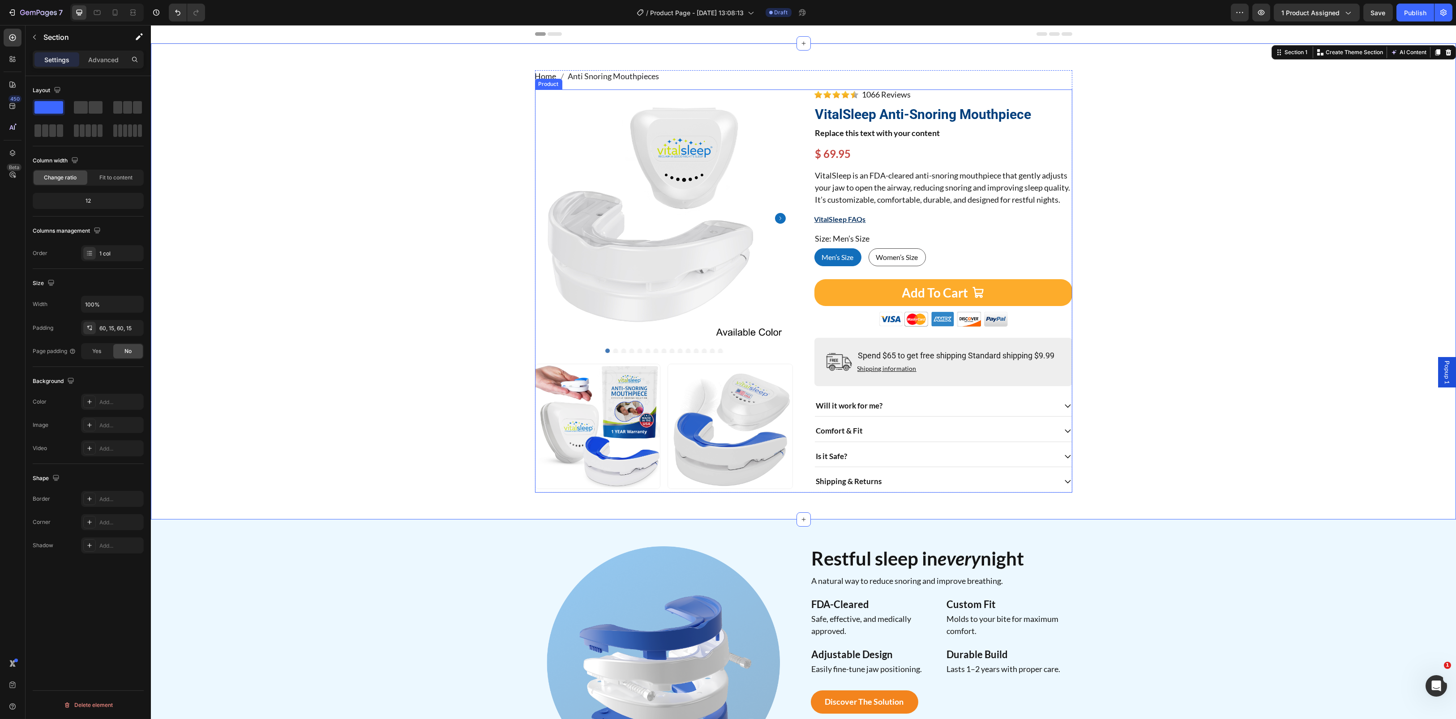
click at [858, 293] on button "Add To Cart" at bounding box center [943, 292] width 258 height 27
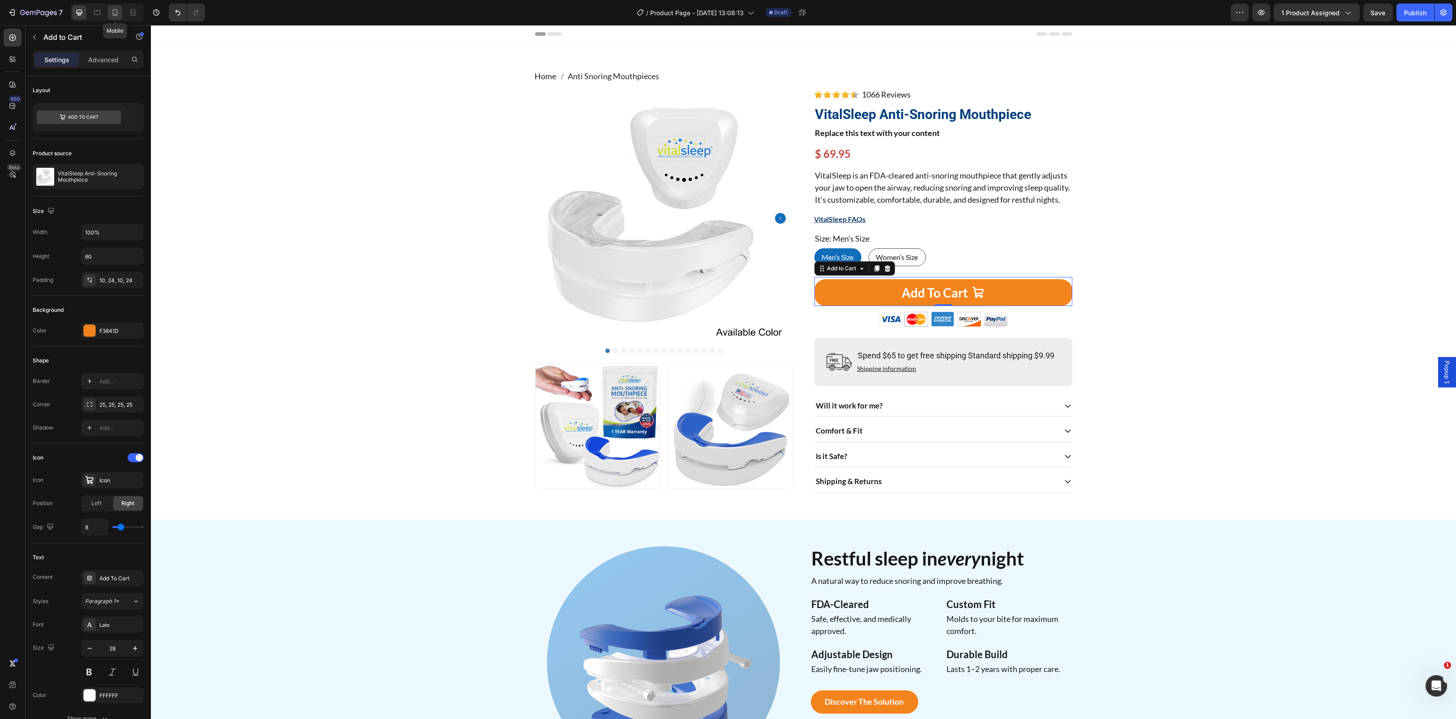
click at [111, 12] on icon at bounding box center [115, 12] width 9 height 9
type input "19"
type input "55"
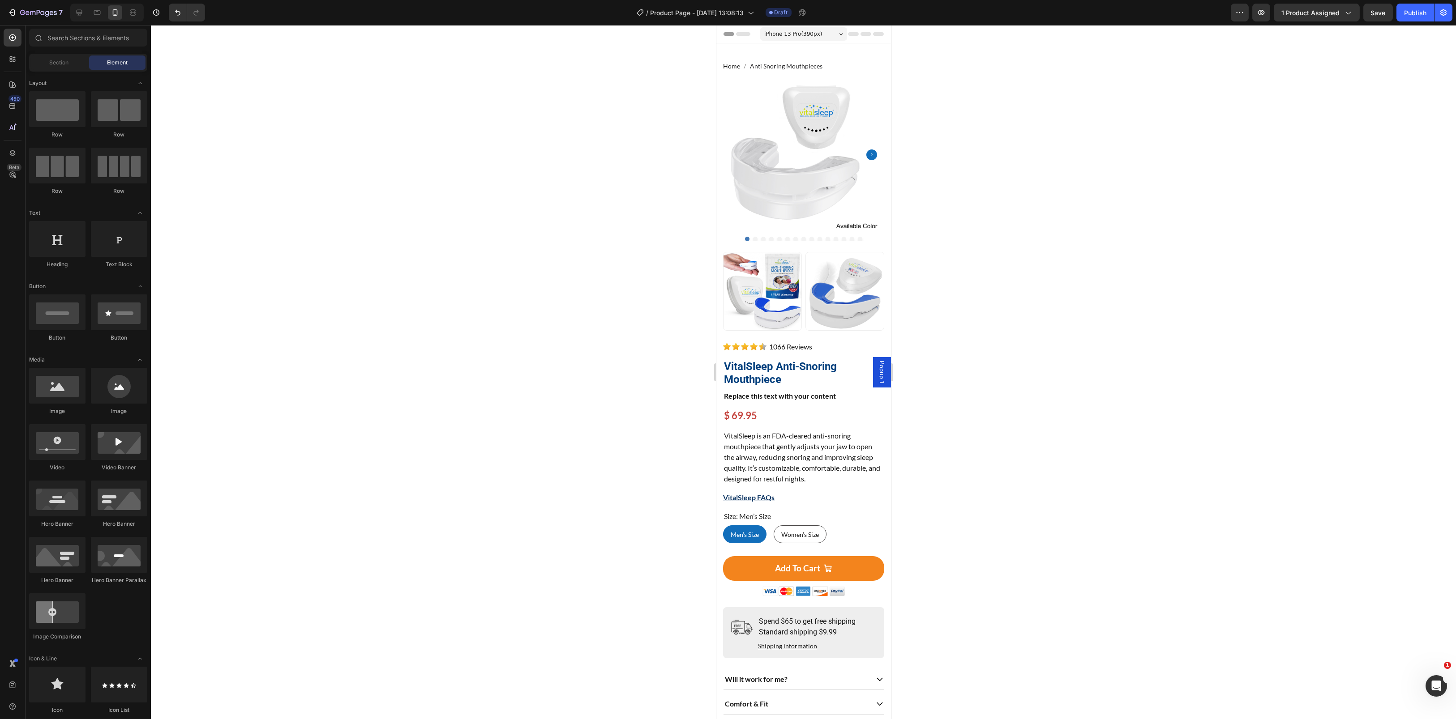
scroll to position [64, 0]
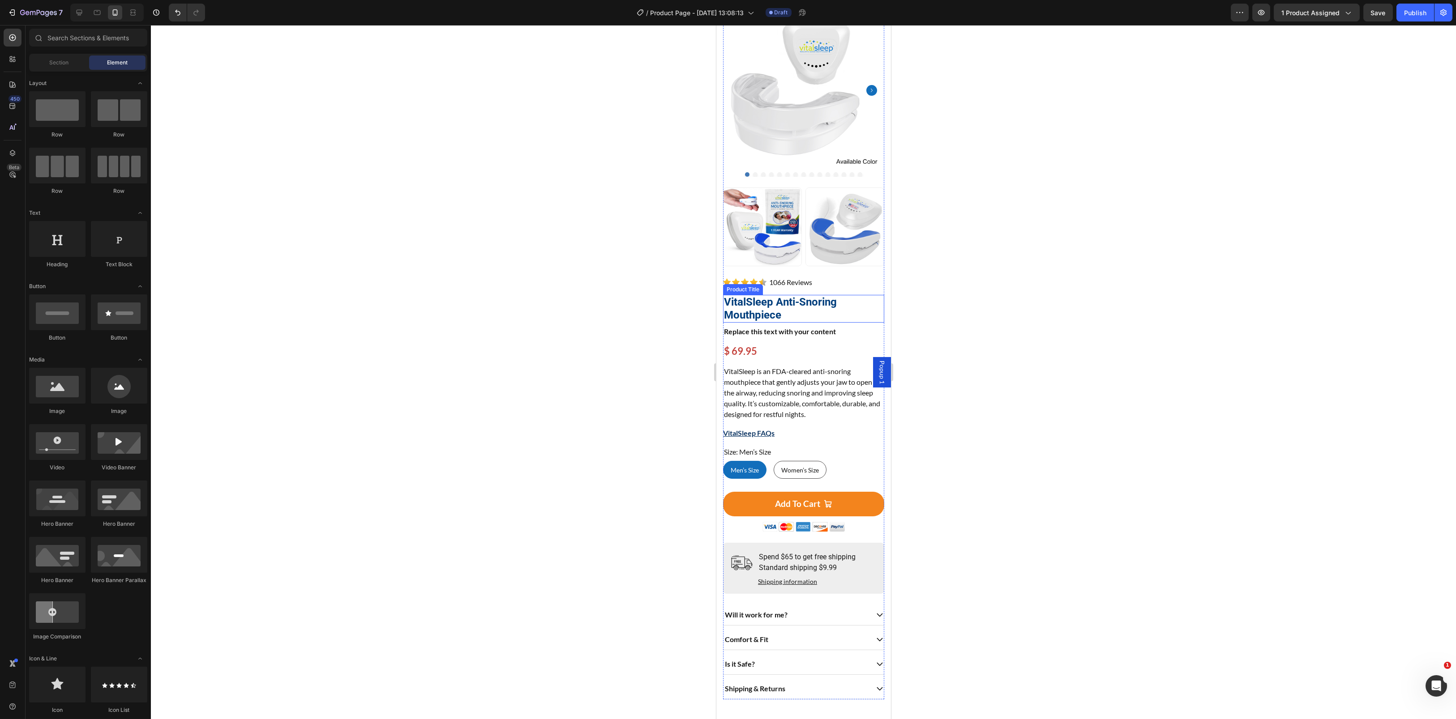
click at [763, 296] on h1 "VitalSleep Anti-Snoring Mouthpiece" at bounding box center [803, 309] width 161 height 28
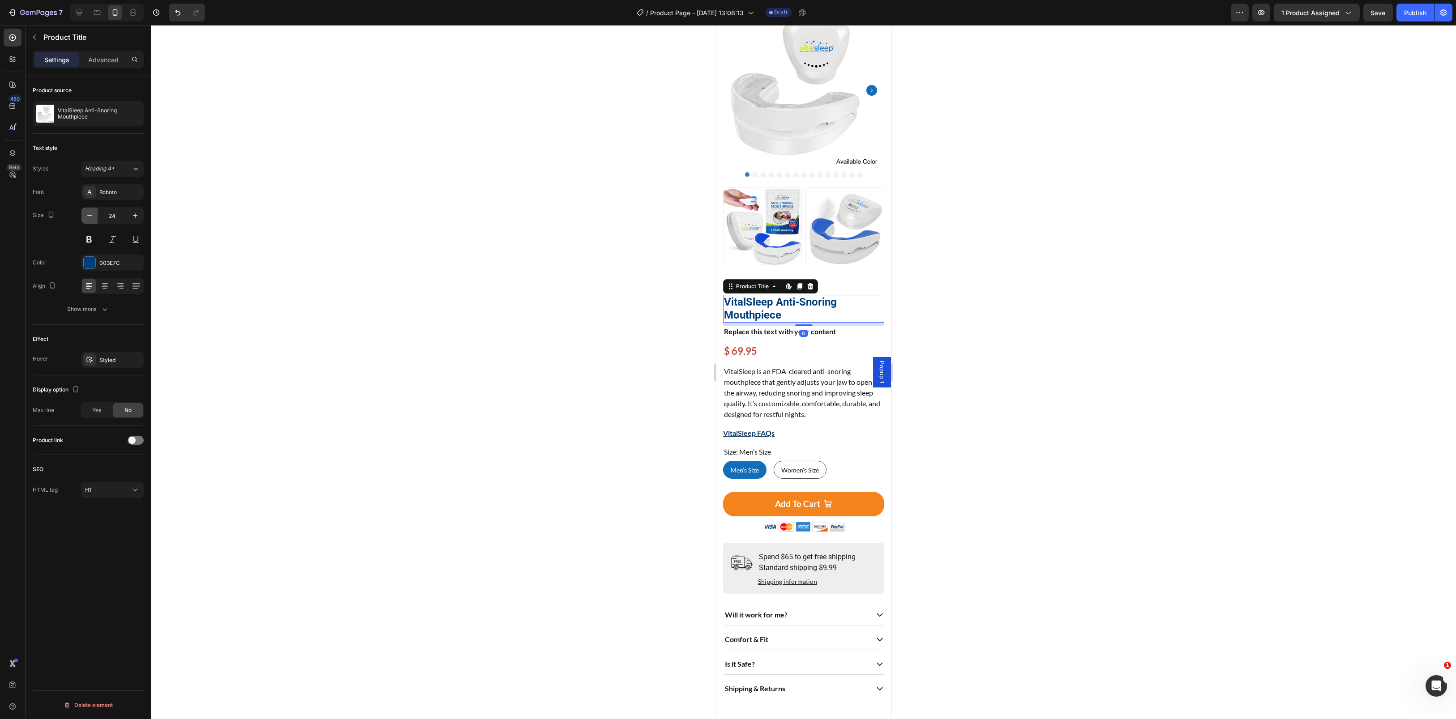
click at [92, 215] on icon "button" at bounding box center [89, 215] width 9 height 9
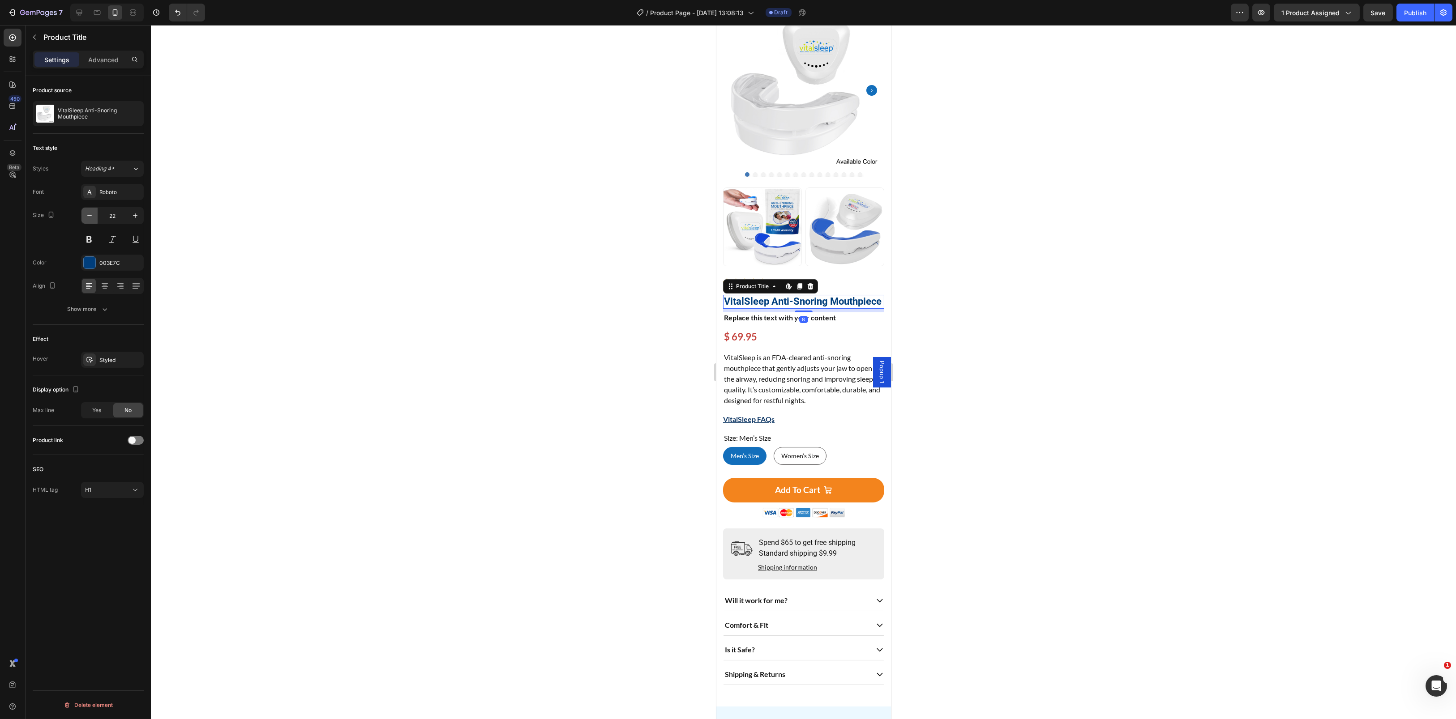
click at [92, 215] on icon "button" at bounding box center [89, 215] width 9 height 9
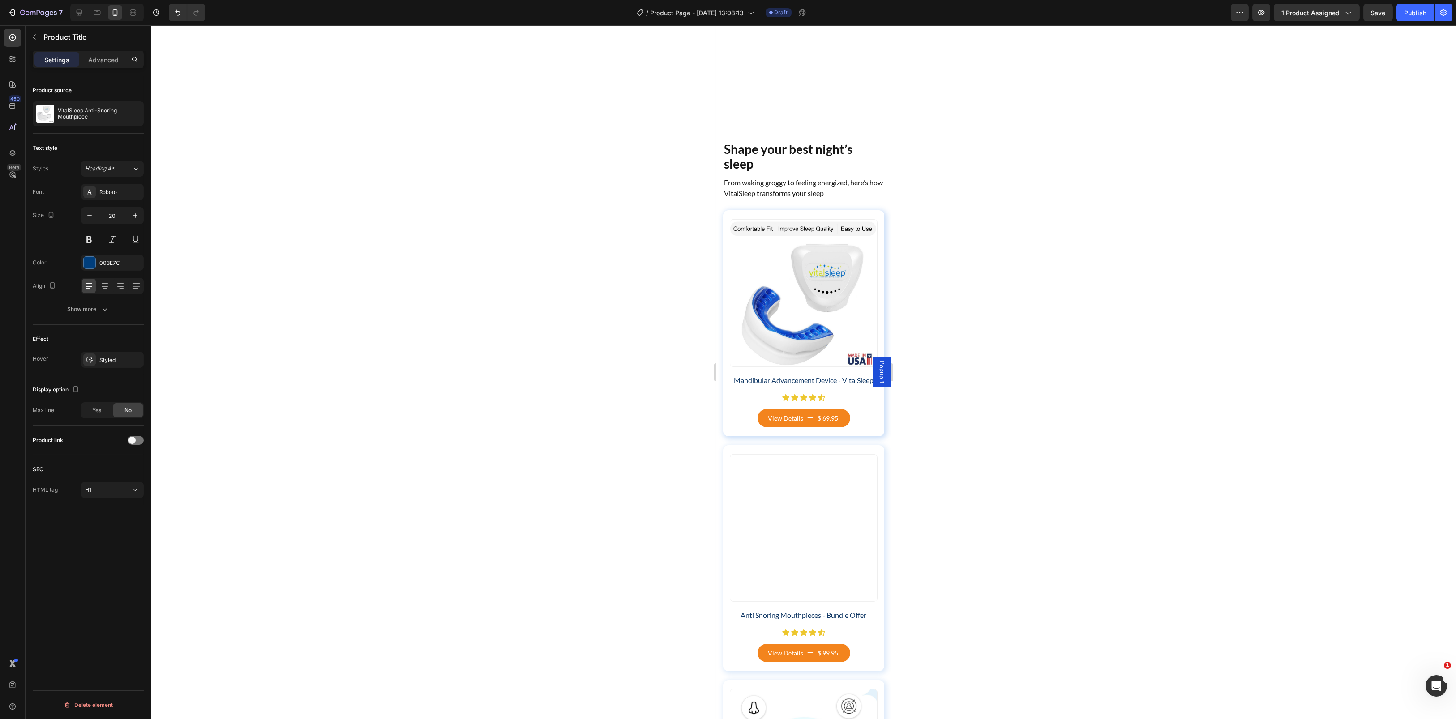
scroll to position [1613, 0]
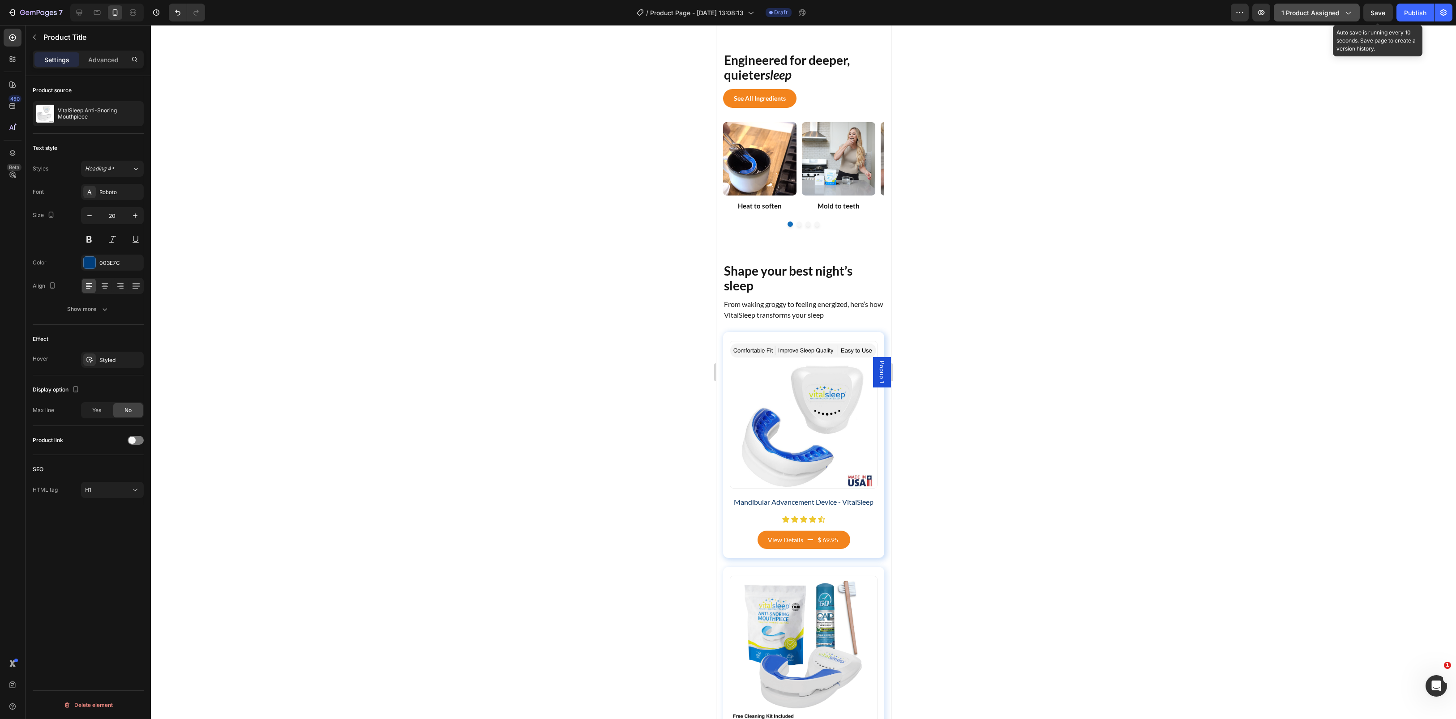
drag, startPoint x: 1374, startPoint y: 8, endPoint x: 1343, endPoint y: 14, distance: 31.5
click at [1374, 9] on span "Save" at bounding box center [1378, 13] width 15 height 8
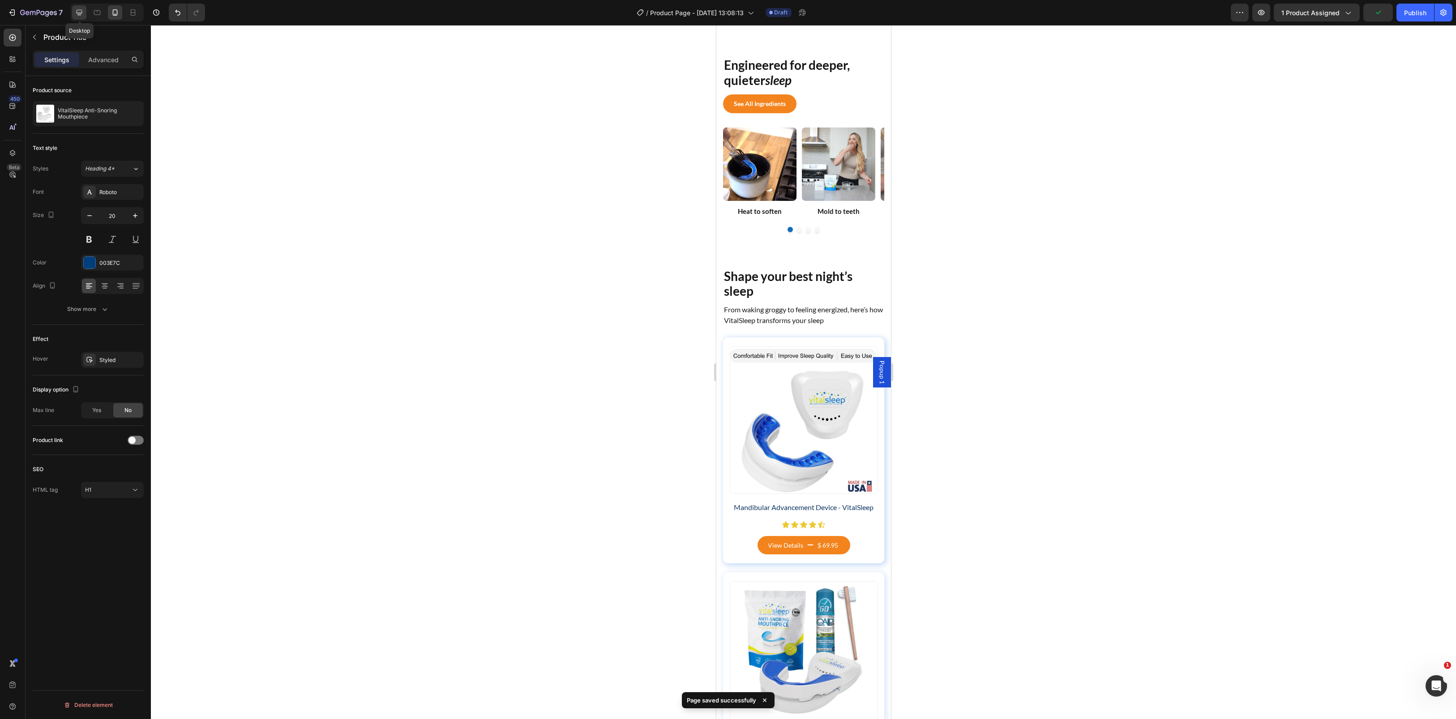
click at [81, 14] on icon at bounding box center [79, 12] width 9 height 9
type input "30"
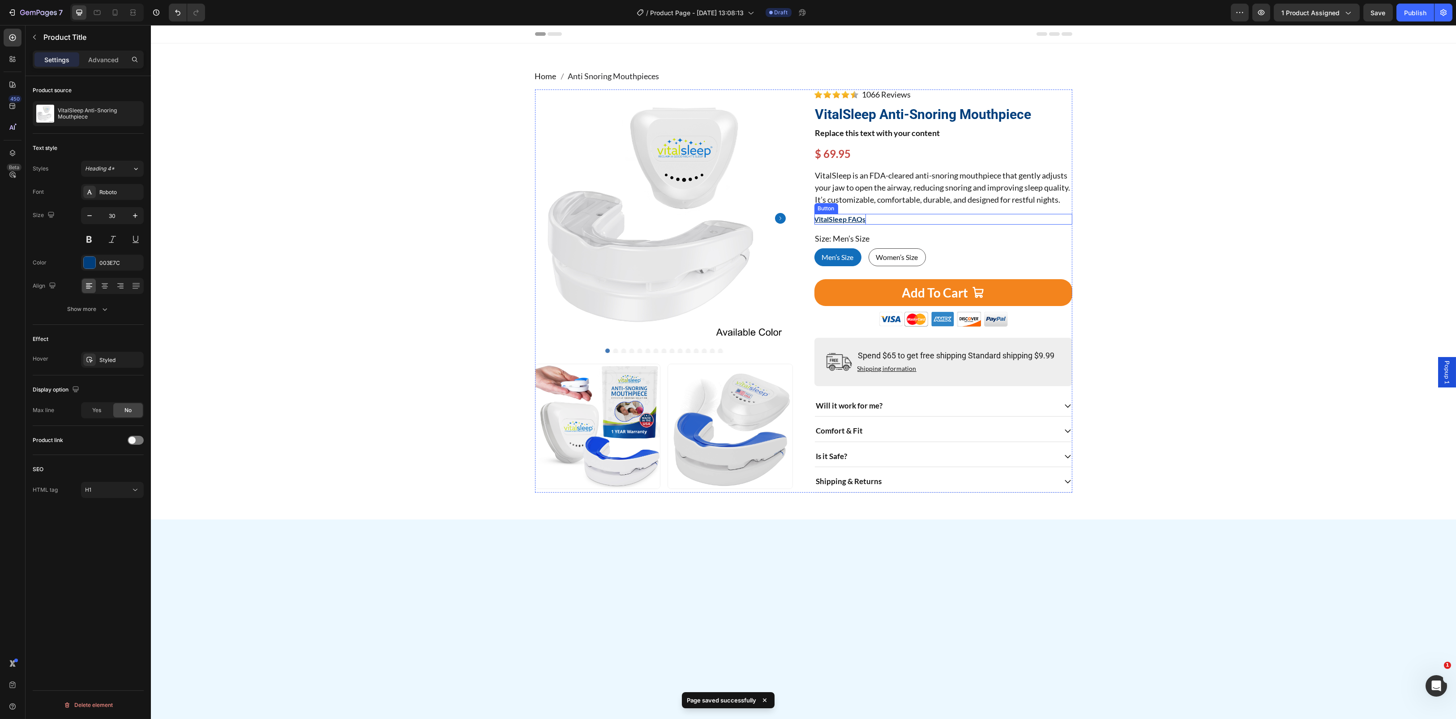
click at [835, 225] on p "VitalSleep FAQs" at bounding box center [839, 219] width 51 height 11
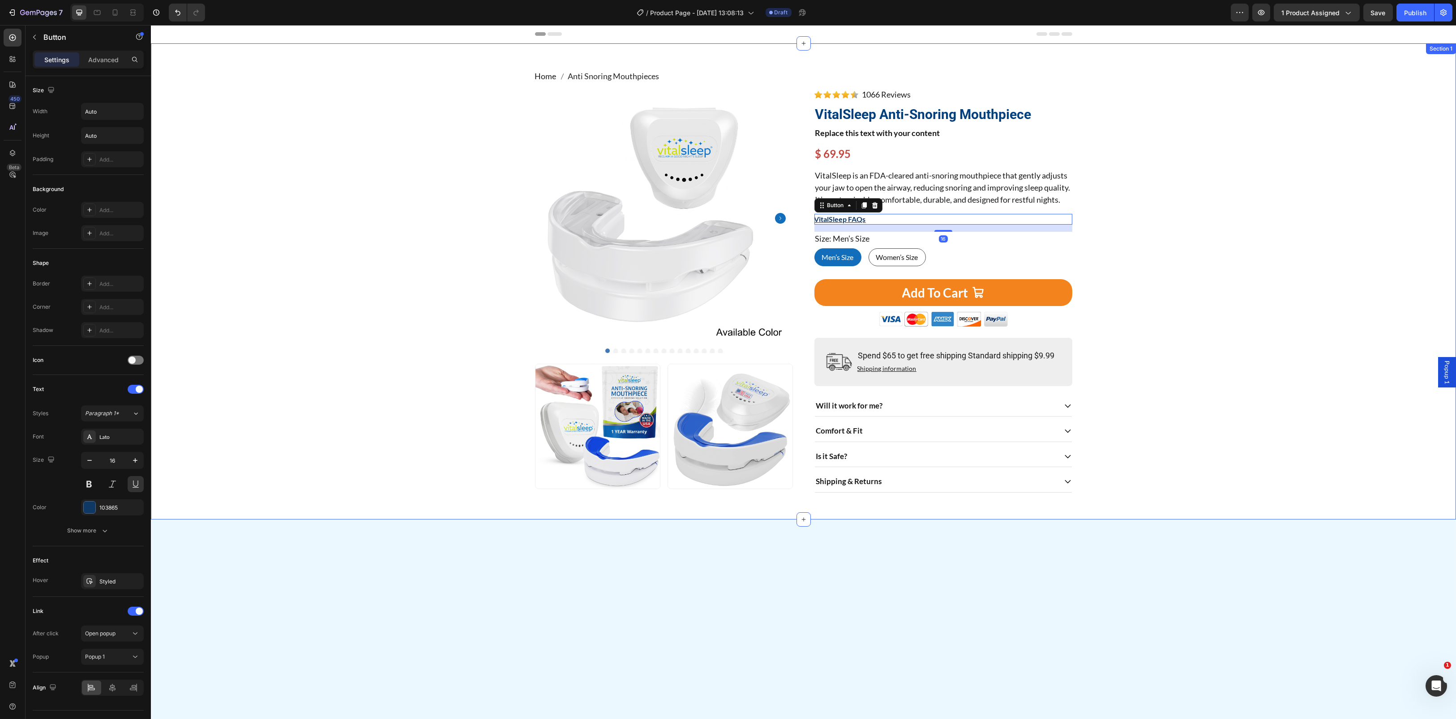
drag, startPoint x: 304, startPoint y: 184, endPoint x: 419, endPoint y: 154, distance: 118.5
click at [304, 184] on div "Home Anti Snoring Mouthpieces Breadcrumb Product Images Image Image Row Image 1…" at bounding box center [803, 281] width 1291 height 423
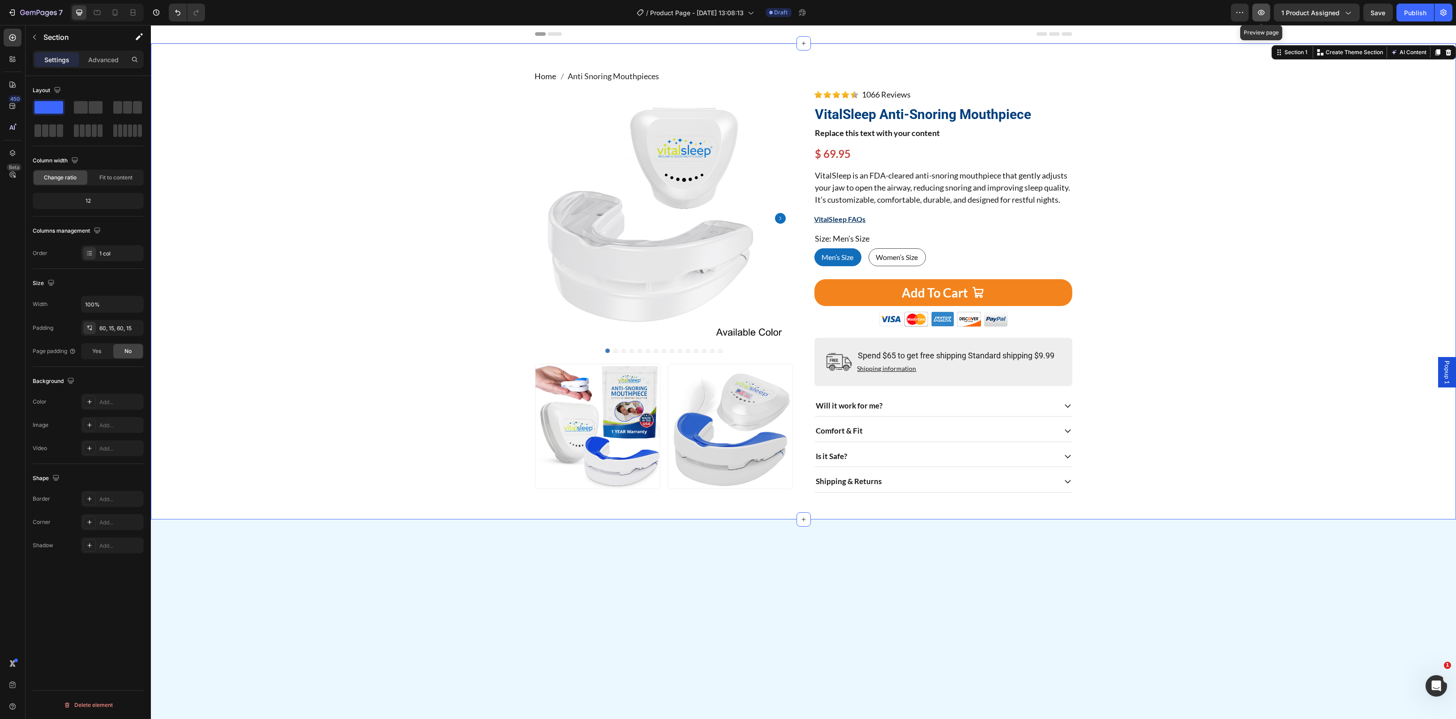
click at [1256, 13] on button "button" at bounding box center [1261, 13] width 18 height 18
